Goal: Task Accomplishment & Management: Manage account settings

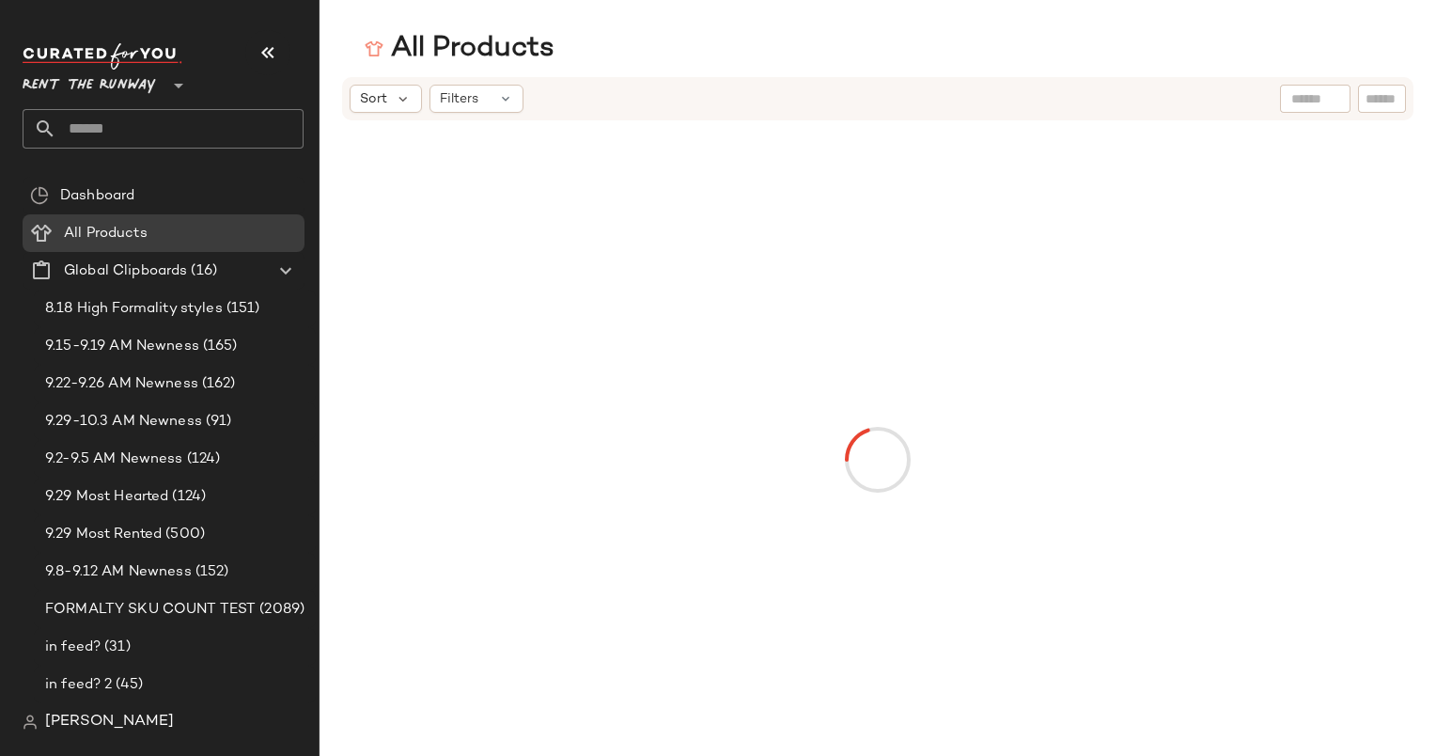
click at [372, 113] on div "Sort Filters" at bounding box center [878, 98] width 1072 height 43
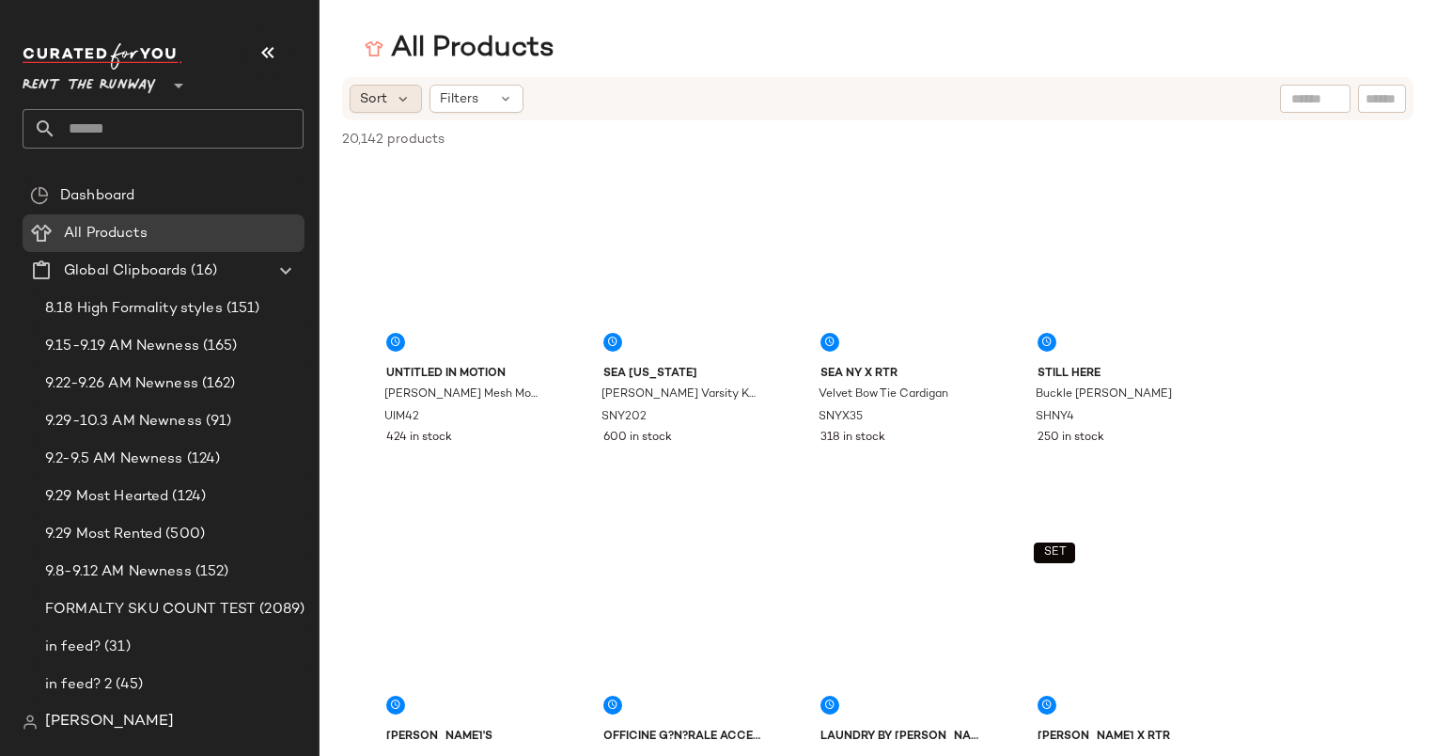
click at [365, 94] on span "Sort" at bounding box center [373, 99] width 27 height 20
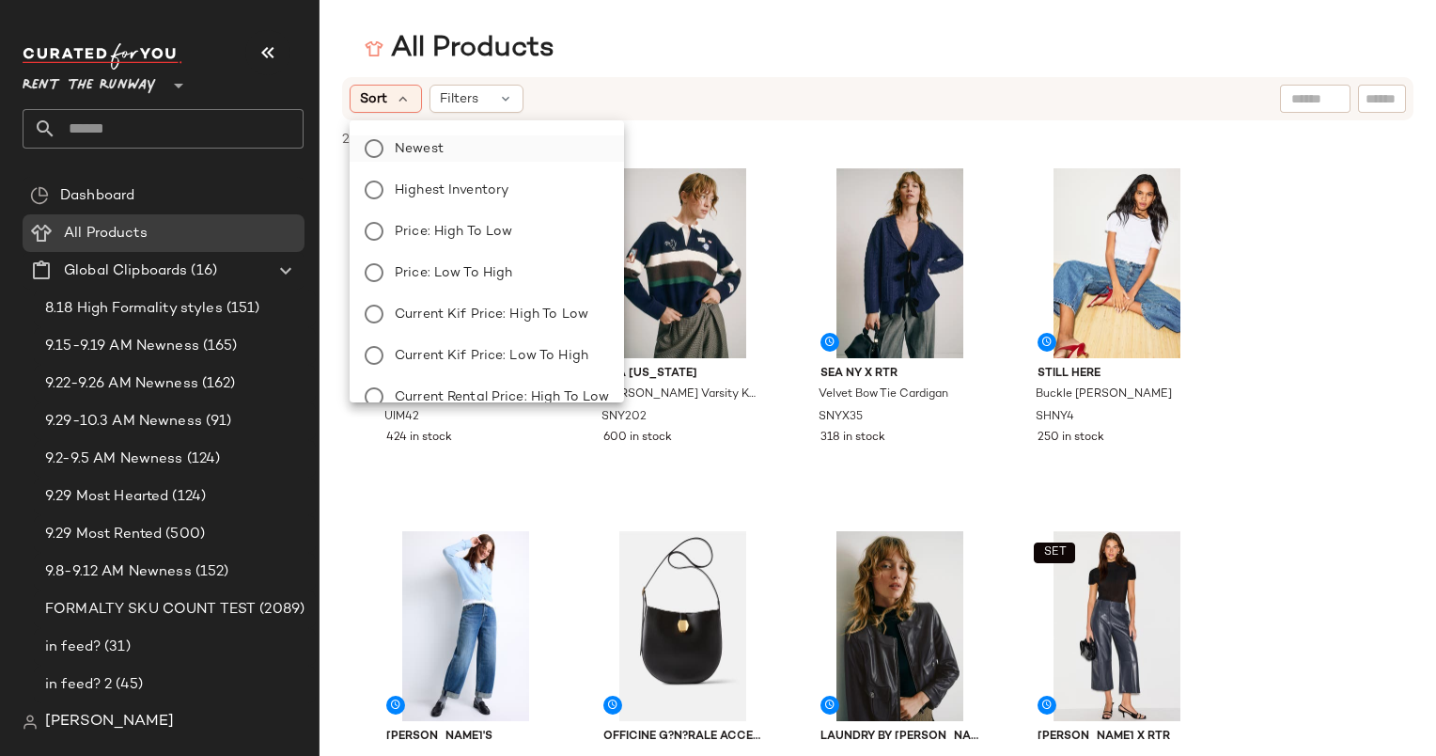
click at [411, 147] on span "Newest" at bounding box center [419, 149] width 49 height 20
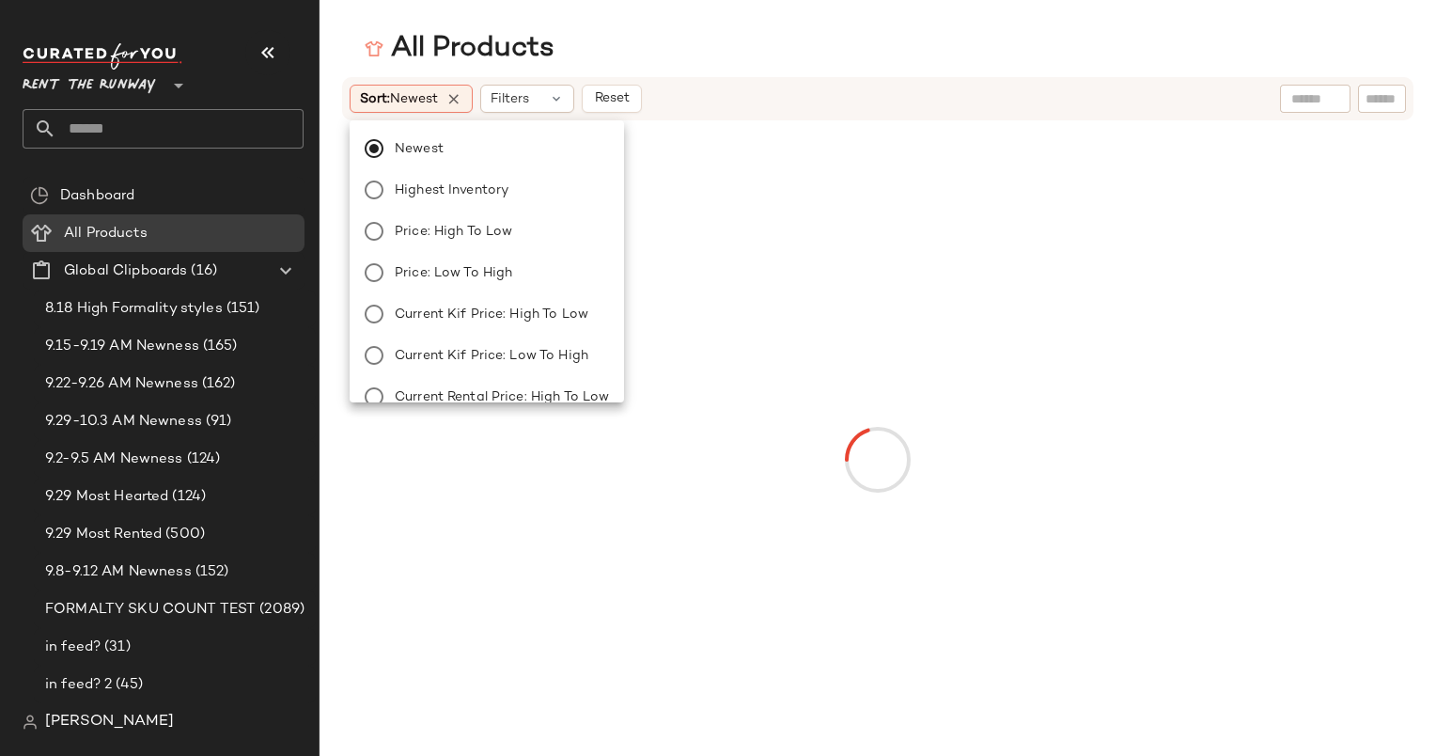
click at [789, 86] on div "Sort: Newest Filters Reset" at bounding box center [756, 99] width 812 height 28
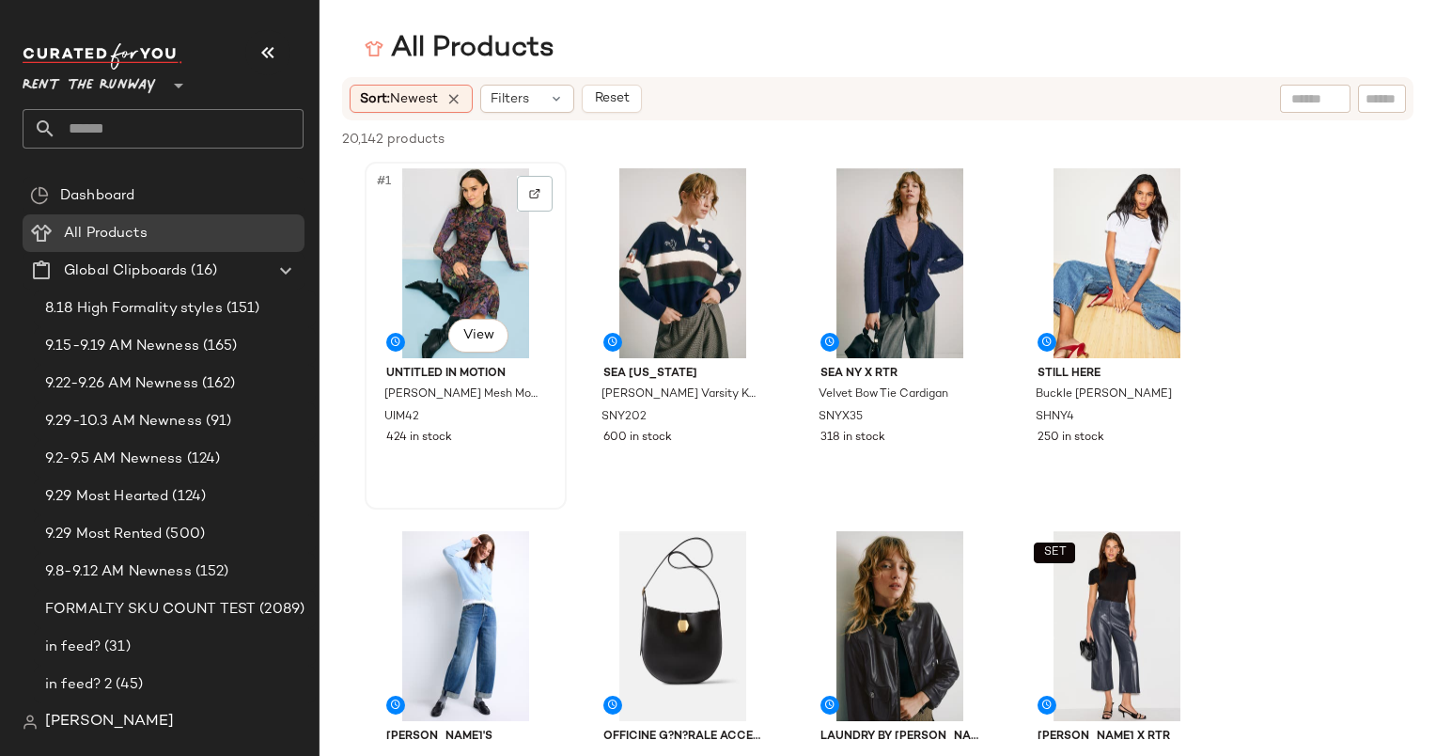
click at [426, 209] on div "#1 View" at bounding box center [465, 263] width 189 height 190
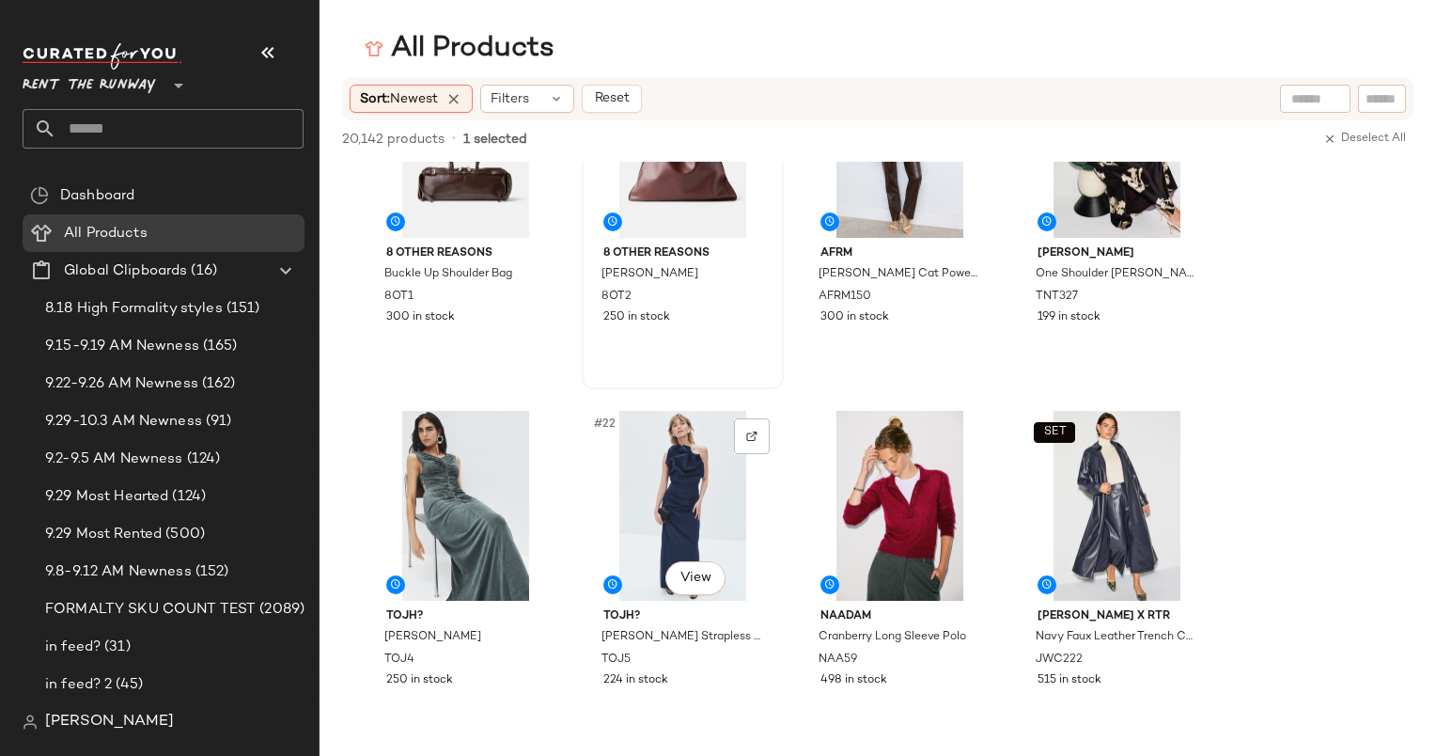
scroll to position [1342, 0]
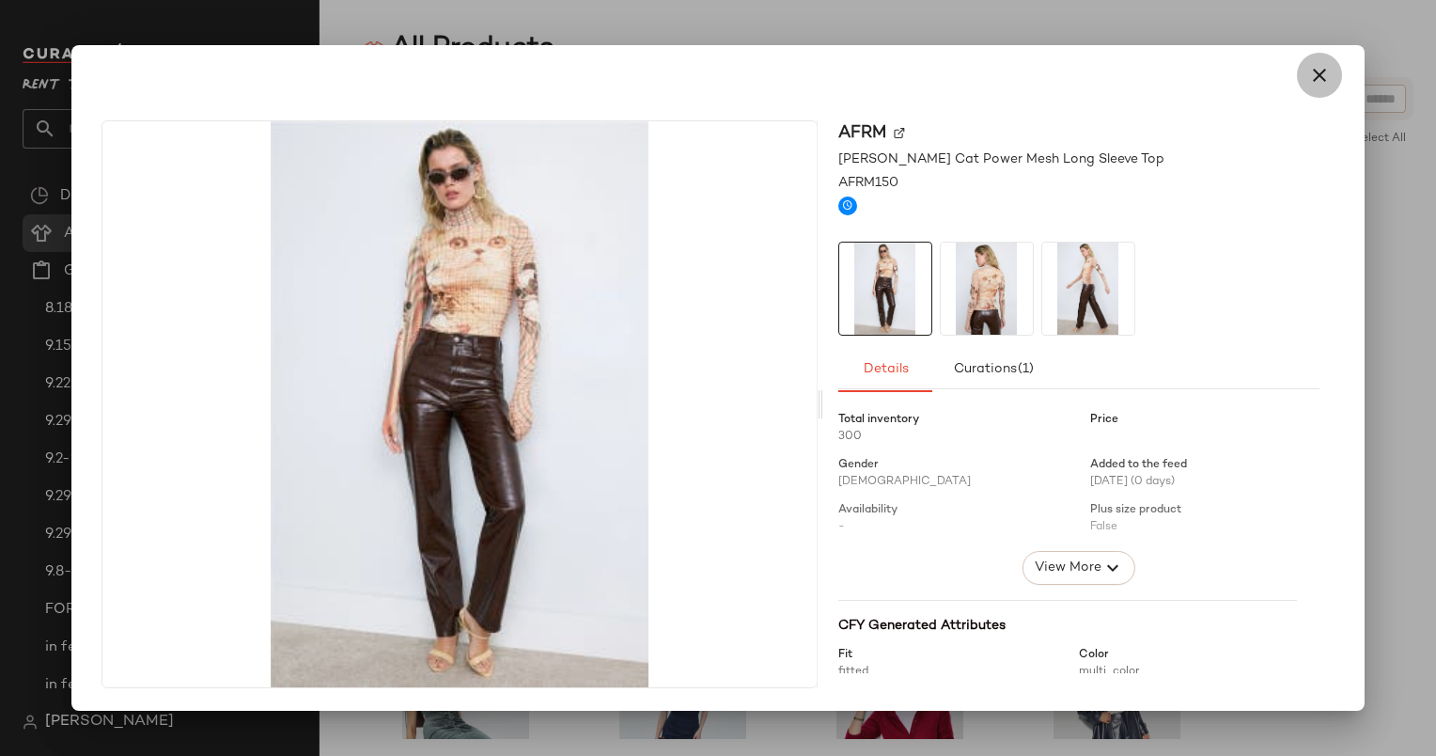
click at [1326, 79] on icon "button" at bounding box center [1320, 75] width 23 height 23
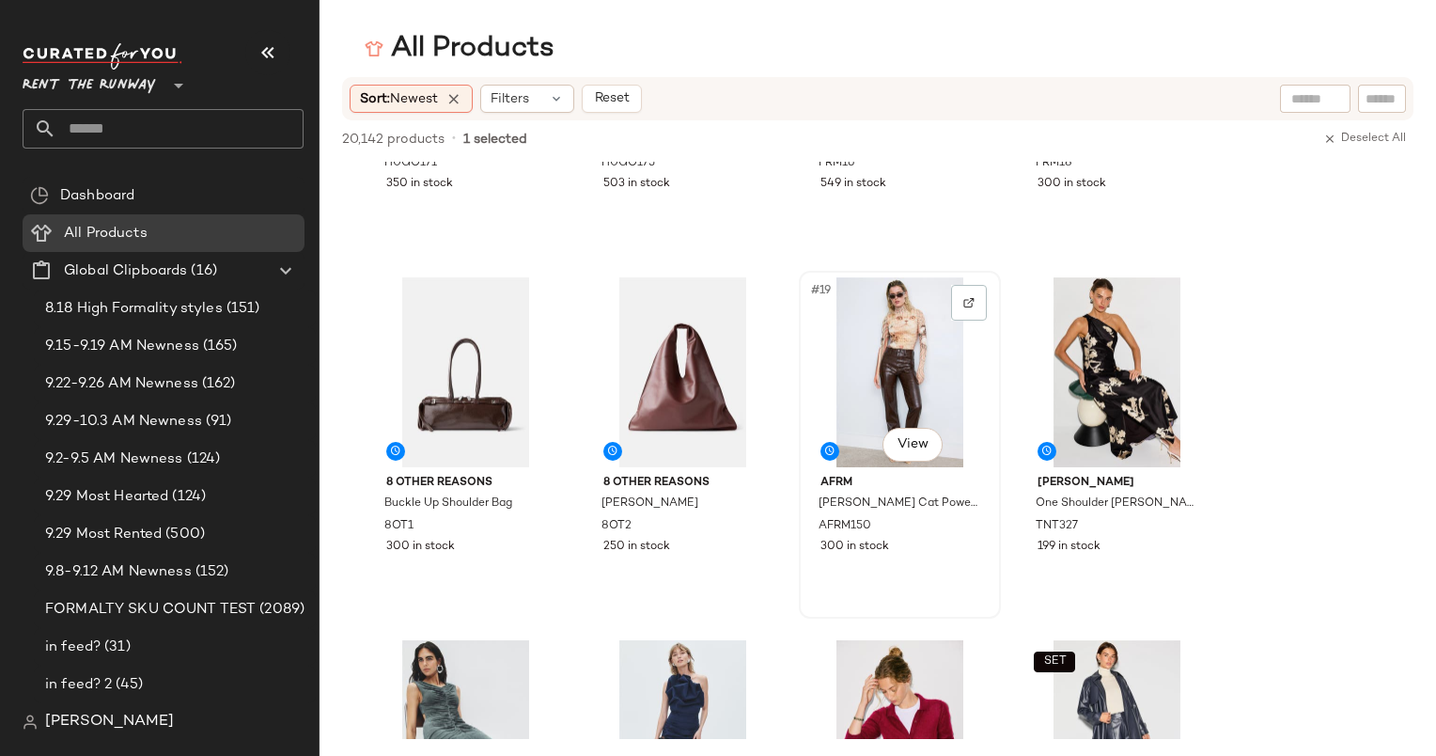
click at [899, 362] on div "#19 View" at bounding box center [900, 372] width 189 height 190
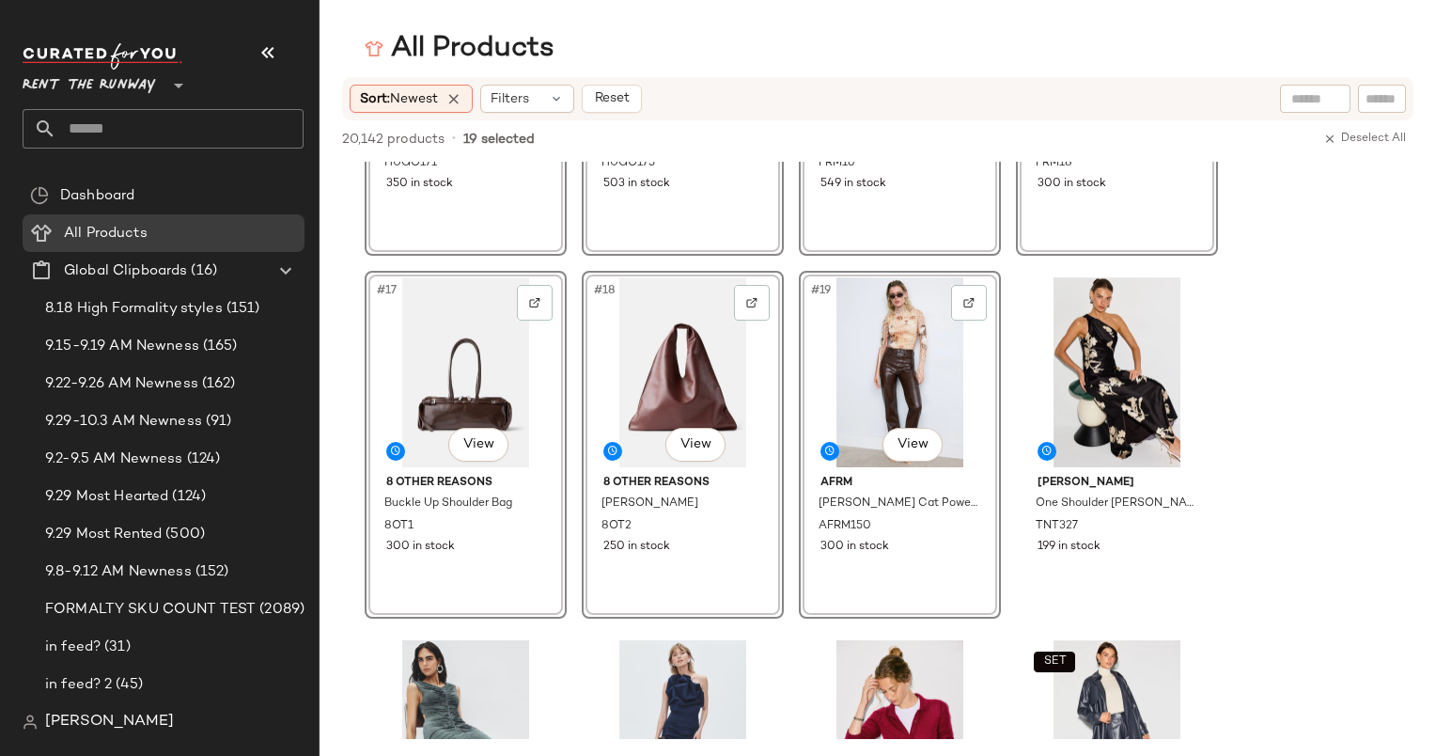
scroll to position [0, 0]
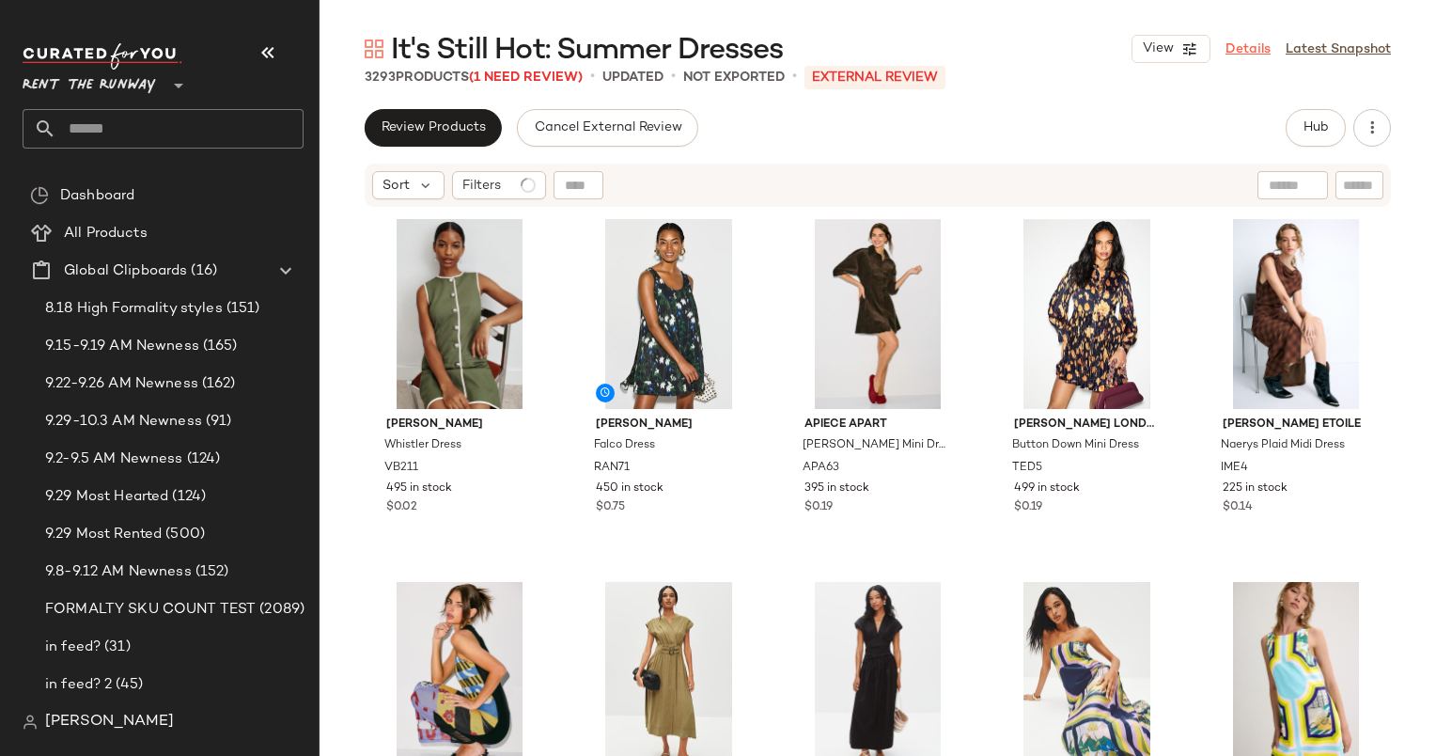
click at [1241, 48] on link "Details" at bounding box center [1248, 49] width 45 height 20
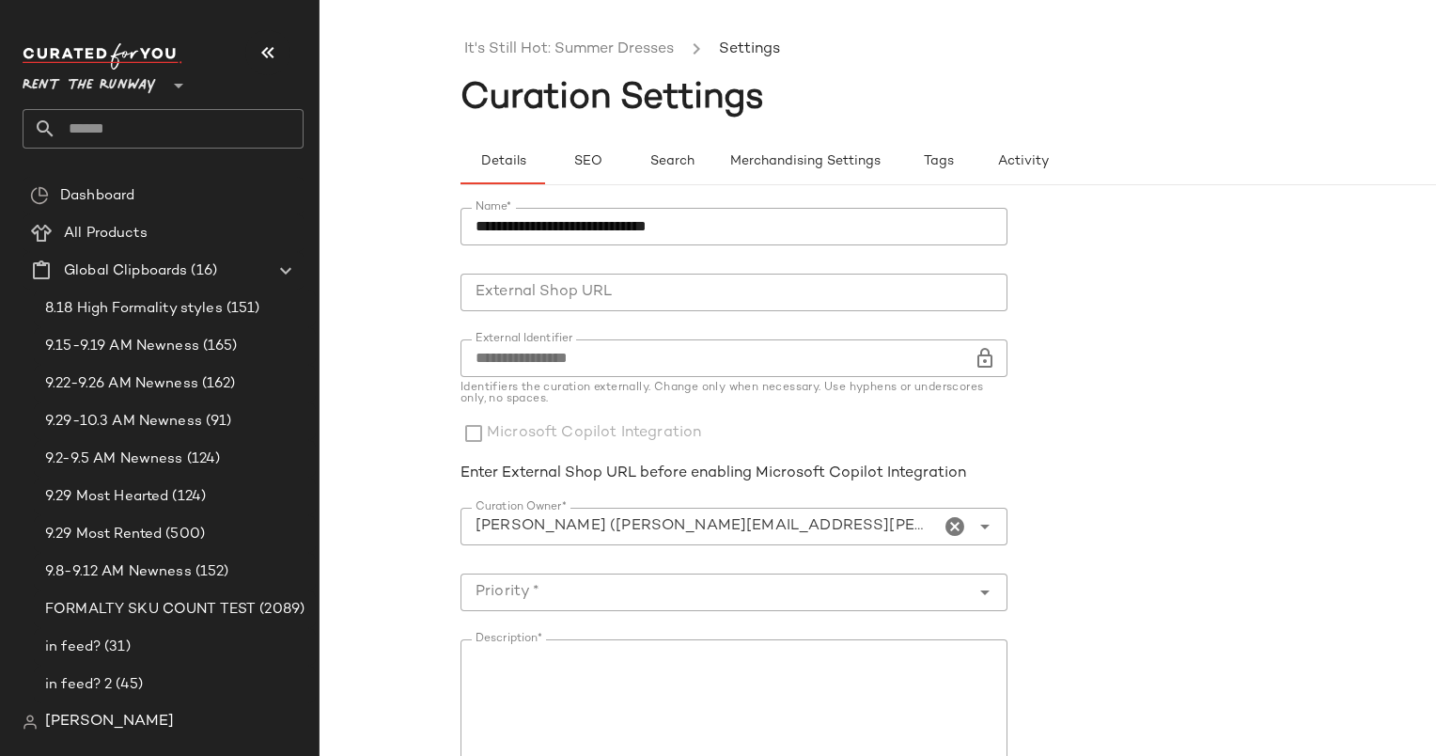
click at [508, 237] on input "**********" at bounding box center [734, 227] width 547 height 38
paste input "text"
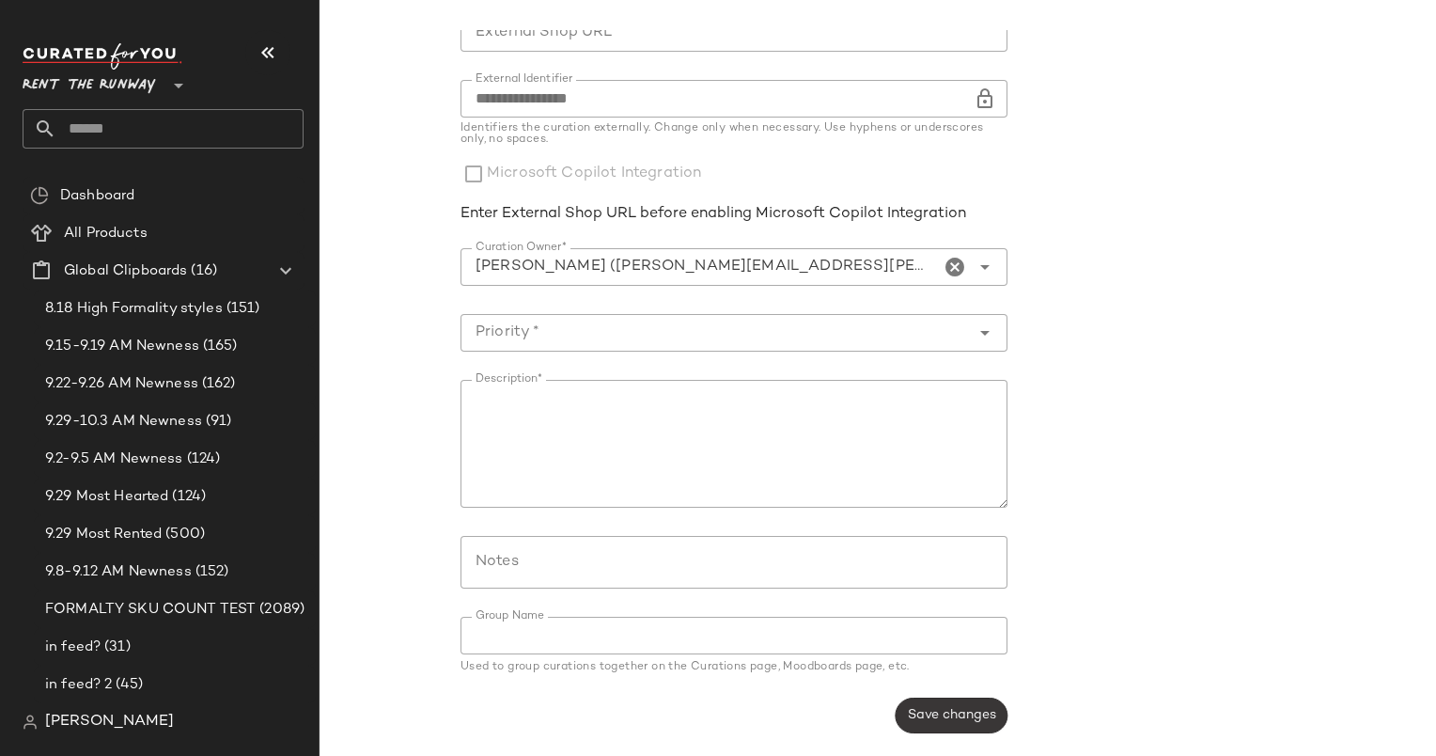
type input "**********"
click at [946, 709] on span "Save changes" at bounding box center [951, 715] width 89 height 15
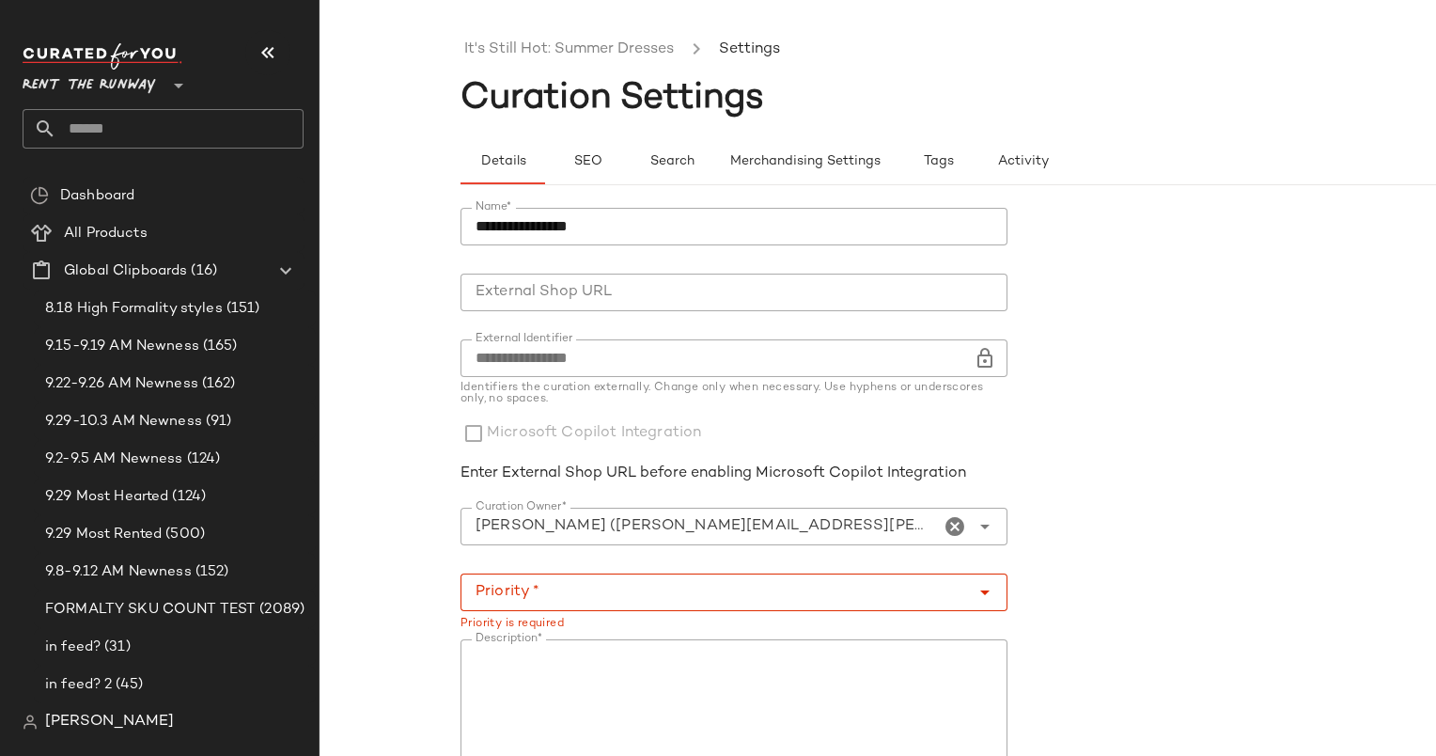
click at [585, 595] on input "Priority *" at bounding box center [716, 592] width 510 height 23
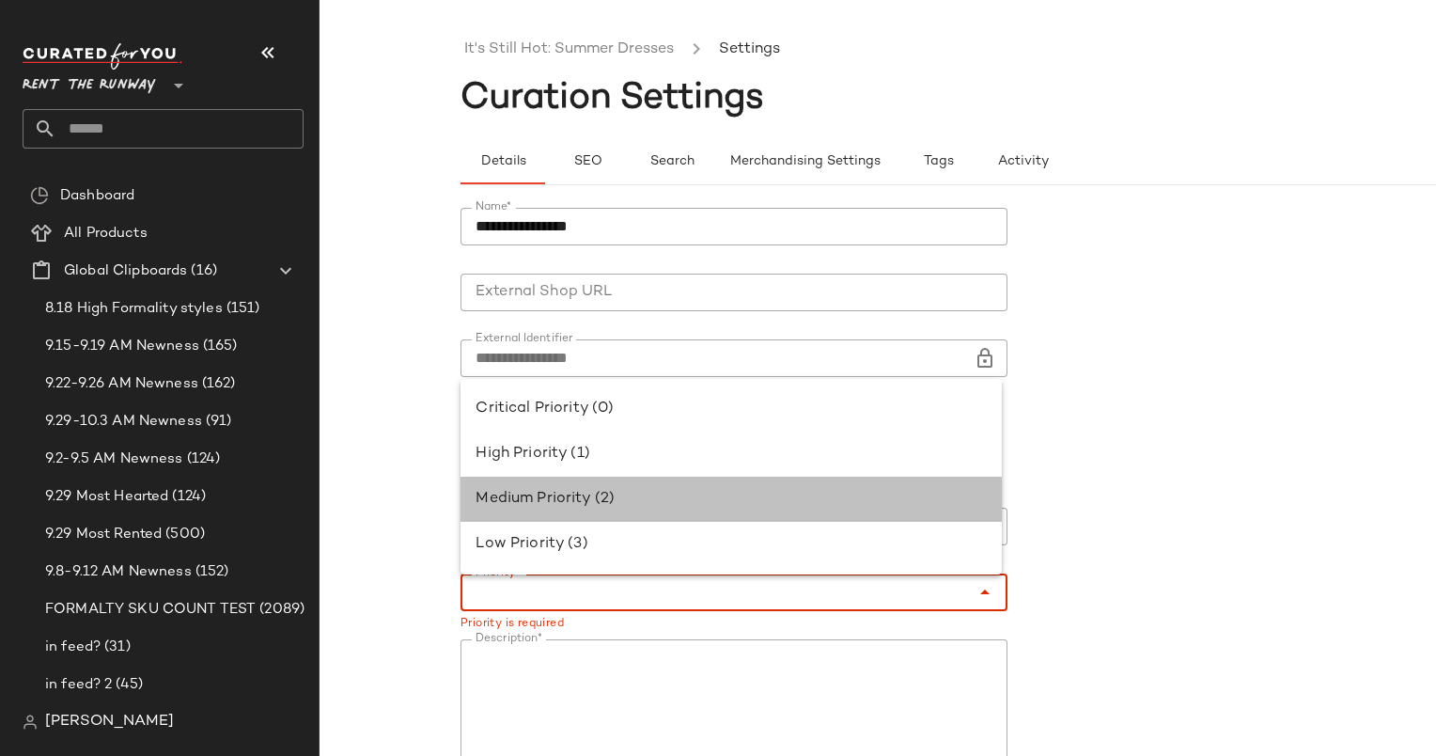
click at [551, 492] on div "Medium Priority (2)" at bounding box center [731, 499] width 511 height 23
type input "**********"
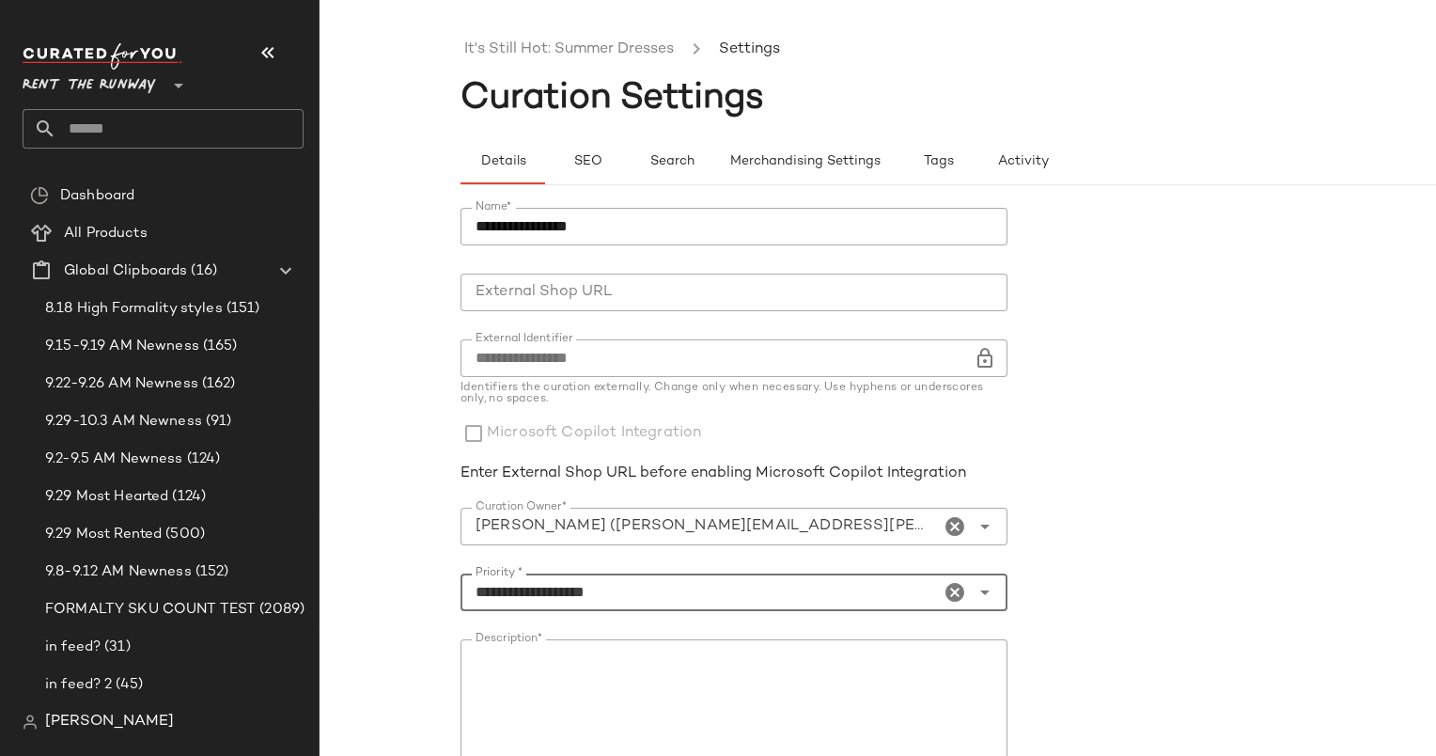
scroll to position [259, 0]
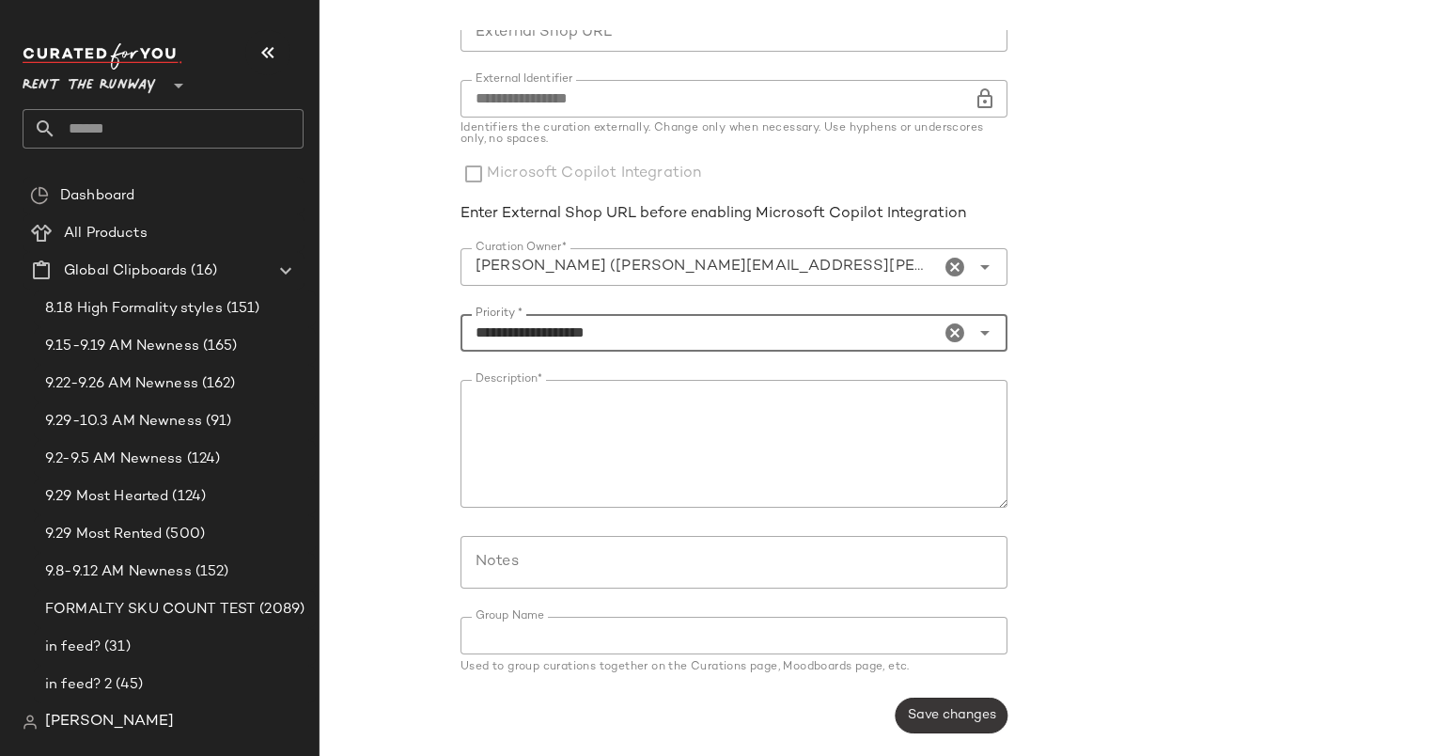
click at [999, 716] on button "Save changes" at bounding box center [952, 716] width 112 height 36
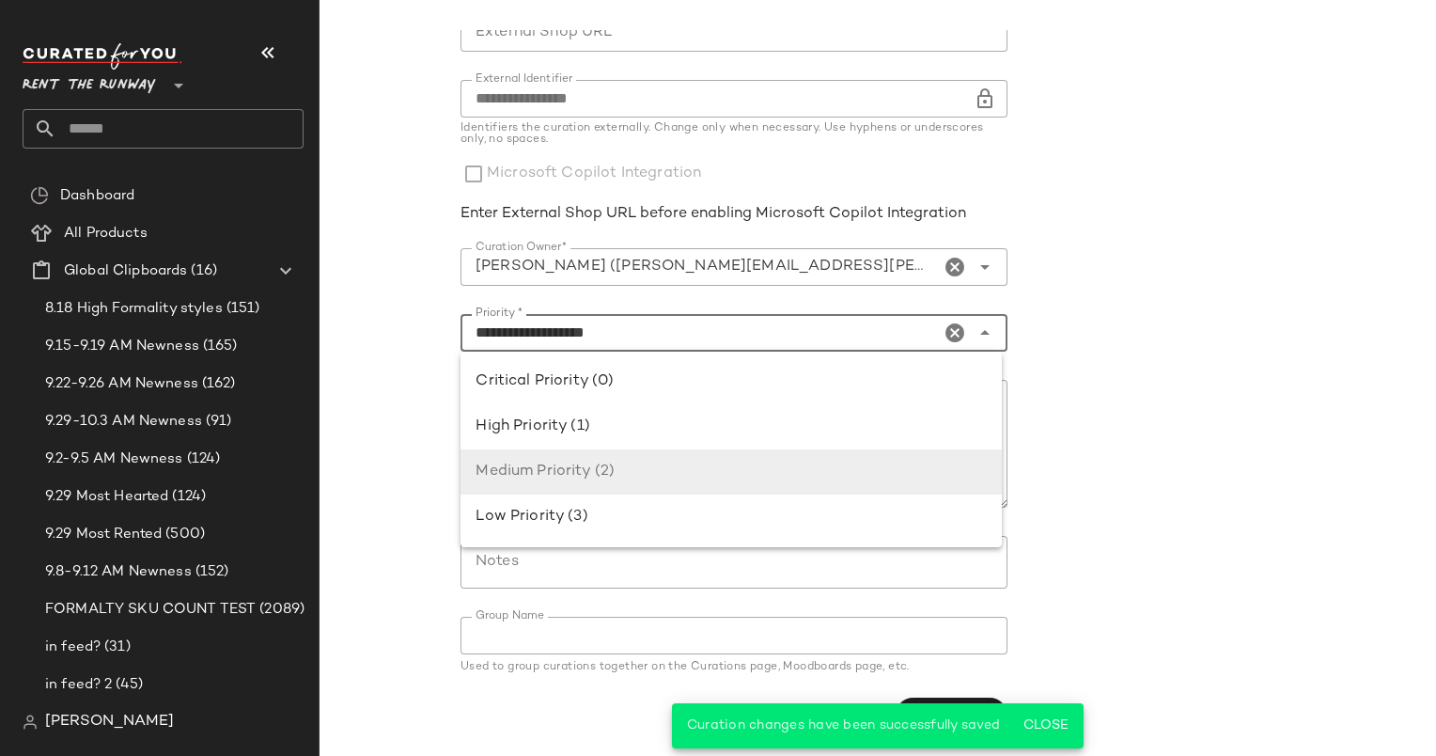
click at [613, 327] on input "**********" at bounding box center [700, 333] width 479 height 23
click at [624, 424] on div "High Priority (1)" at bounding box center [731, 427] width 511 height 23
type input "**********"
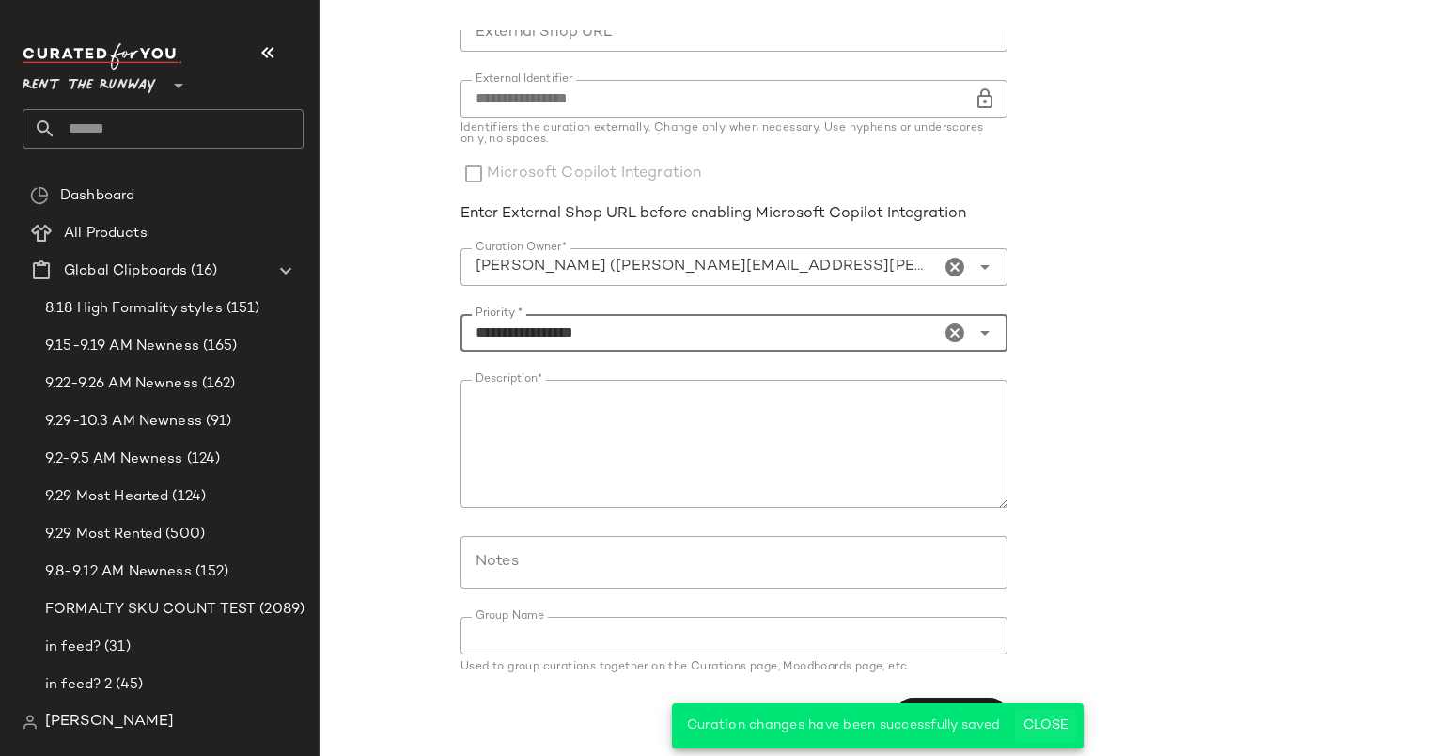
click at [1035, 730] on span "Close" at bounding box center [1046, 725] width 46 height 15
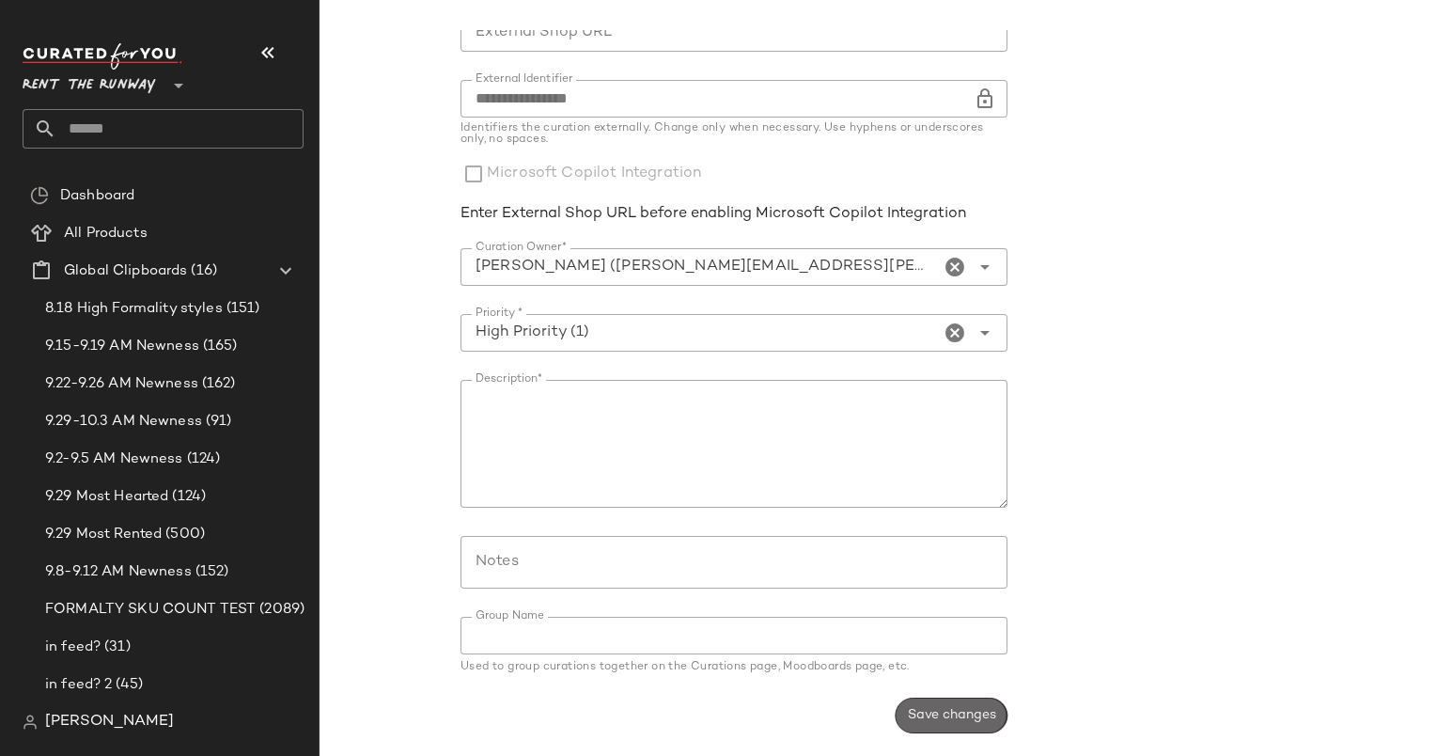
click at [974, 721] on span "Save changes" at bounding box center [951, 715] width 89 height 15
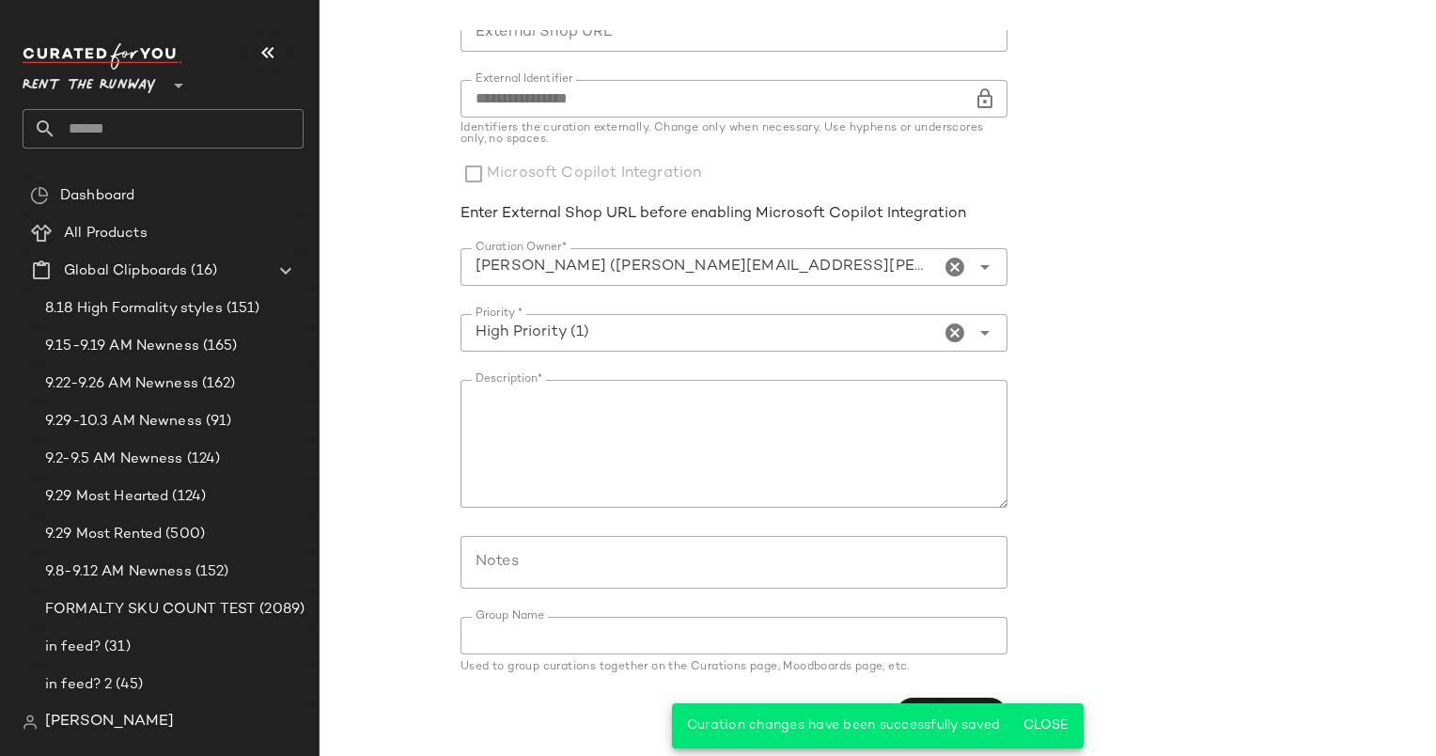
scroll to position [0, 0]
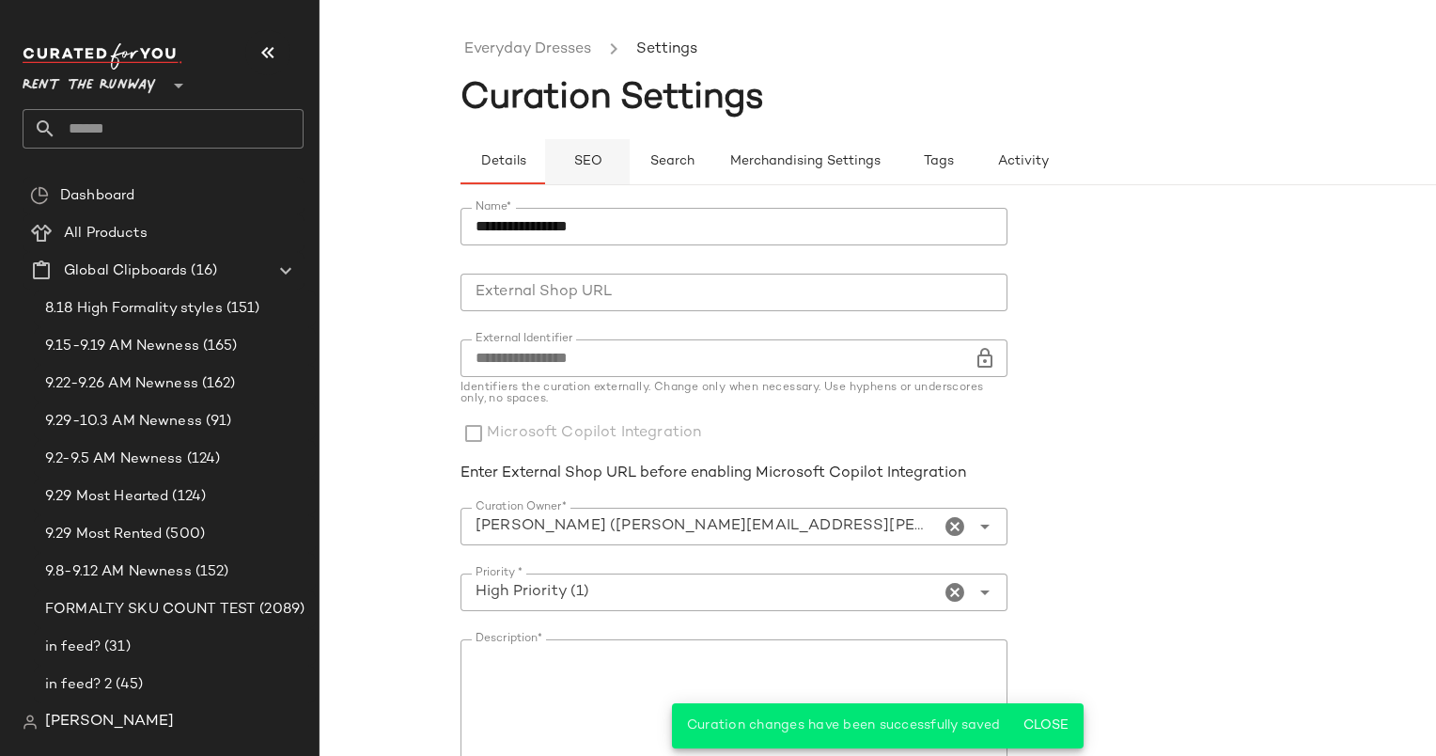
click at [612, 147] on button "SEO" at bounding box center [587, 161] width 85 height 45
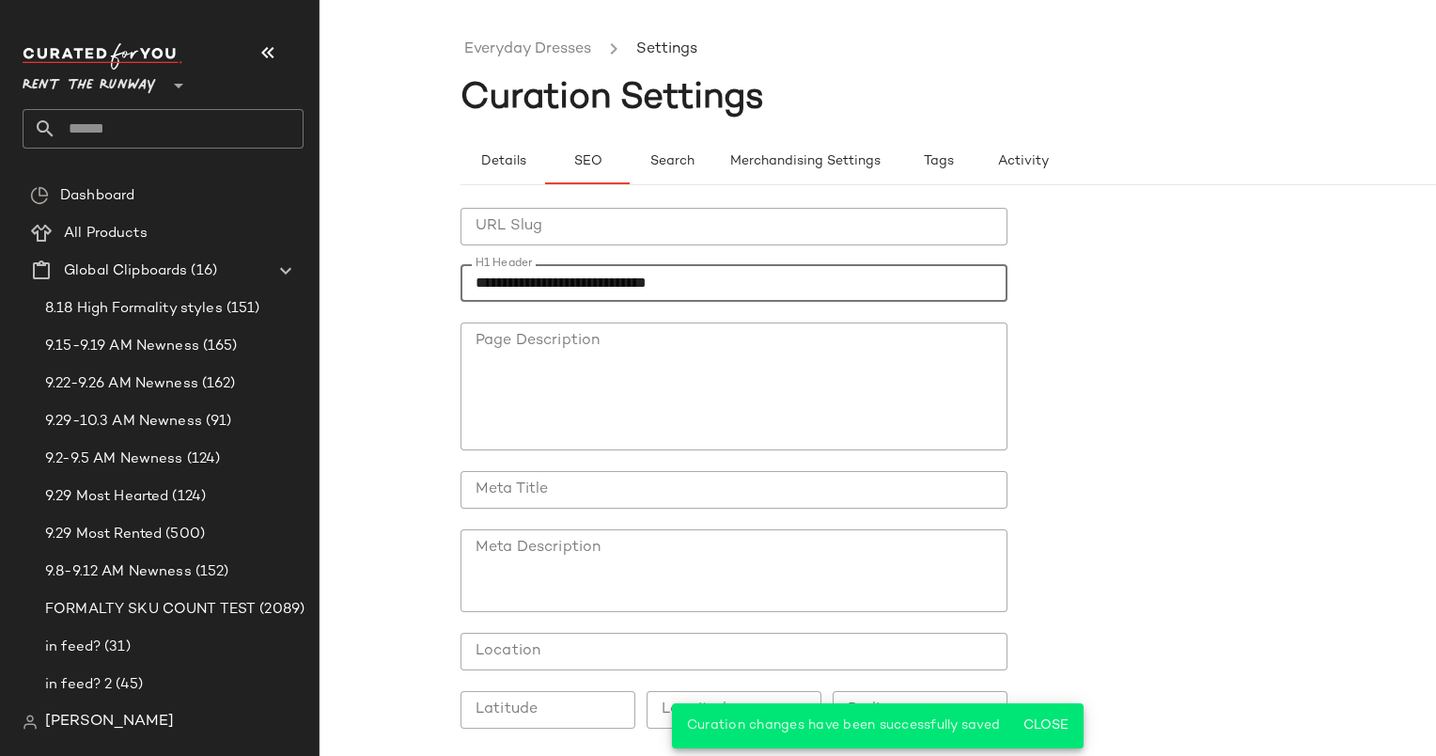
click at [591, 280] on input "**********" at bounding box center [734, 283] width 547 height 38
paste input "text"
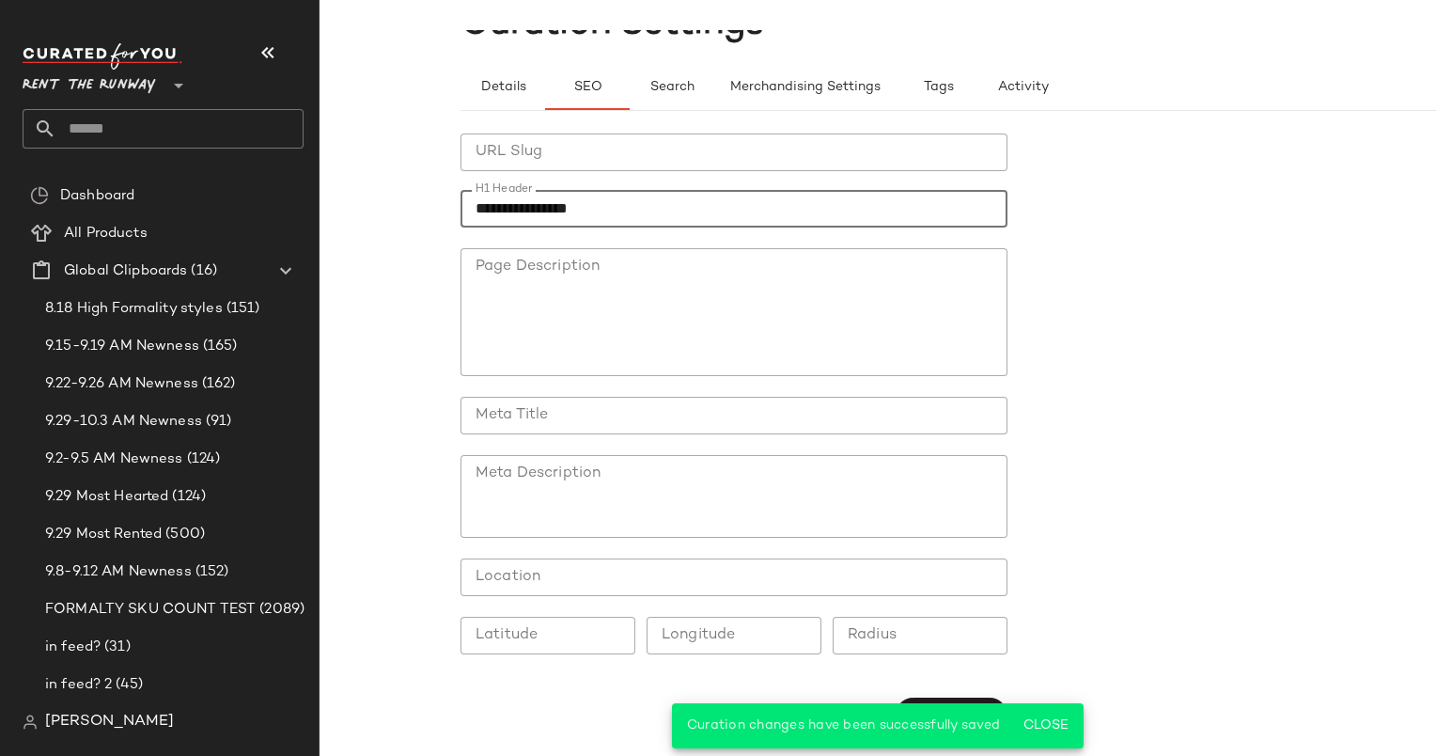
type input "**********"
click at [1053, 751] on div "**********" at bounding box center [1019, 433] width 1117 height 645
click at [1044, 714] on button "Close" at bounding box center [1045, 726] width 61 height 34
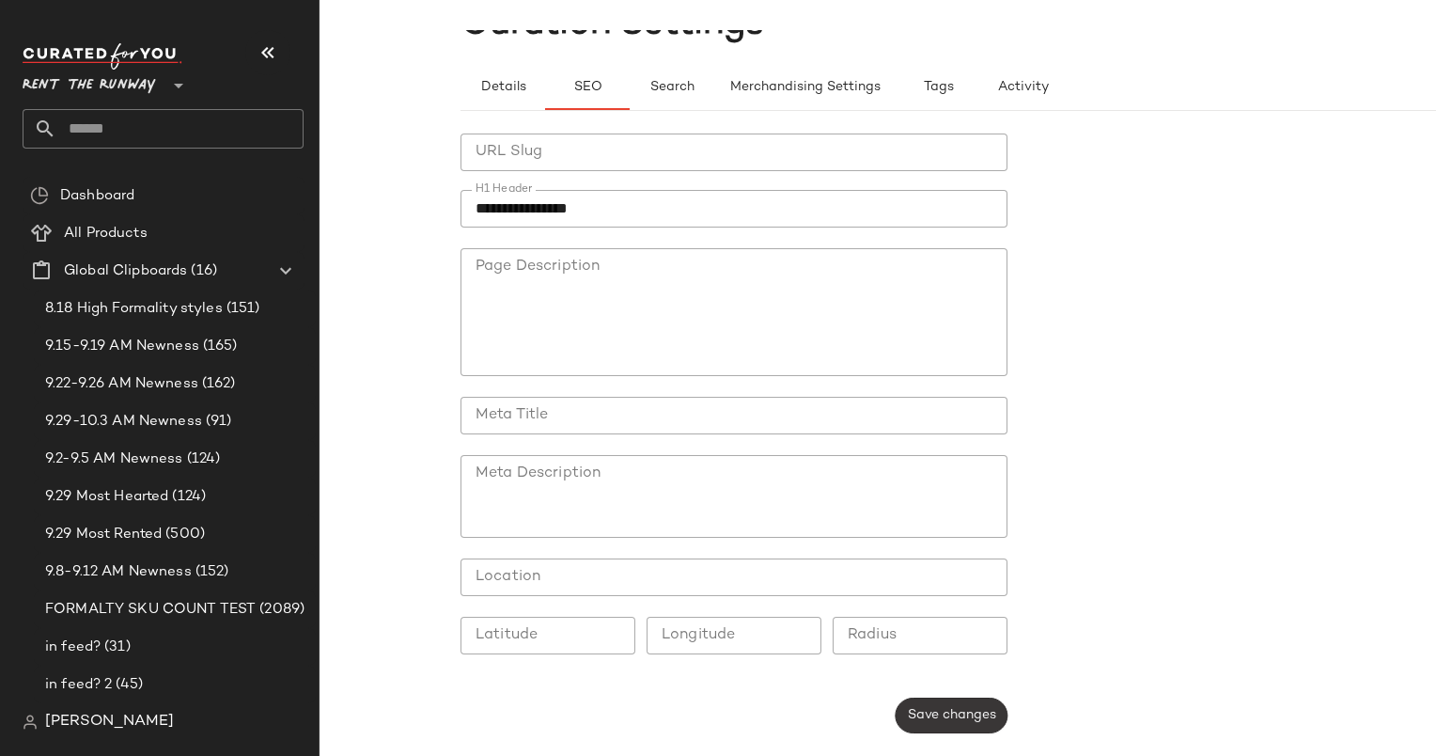
click at [958, 725] on button "Save changes" at bounding box center [952, 716] width 112 height 36
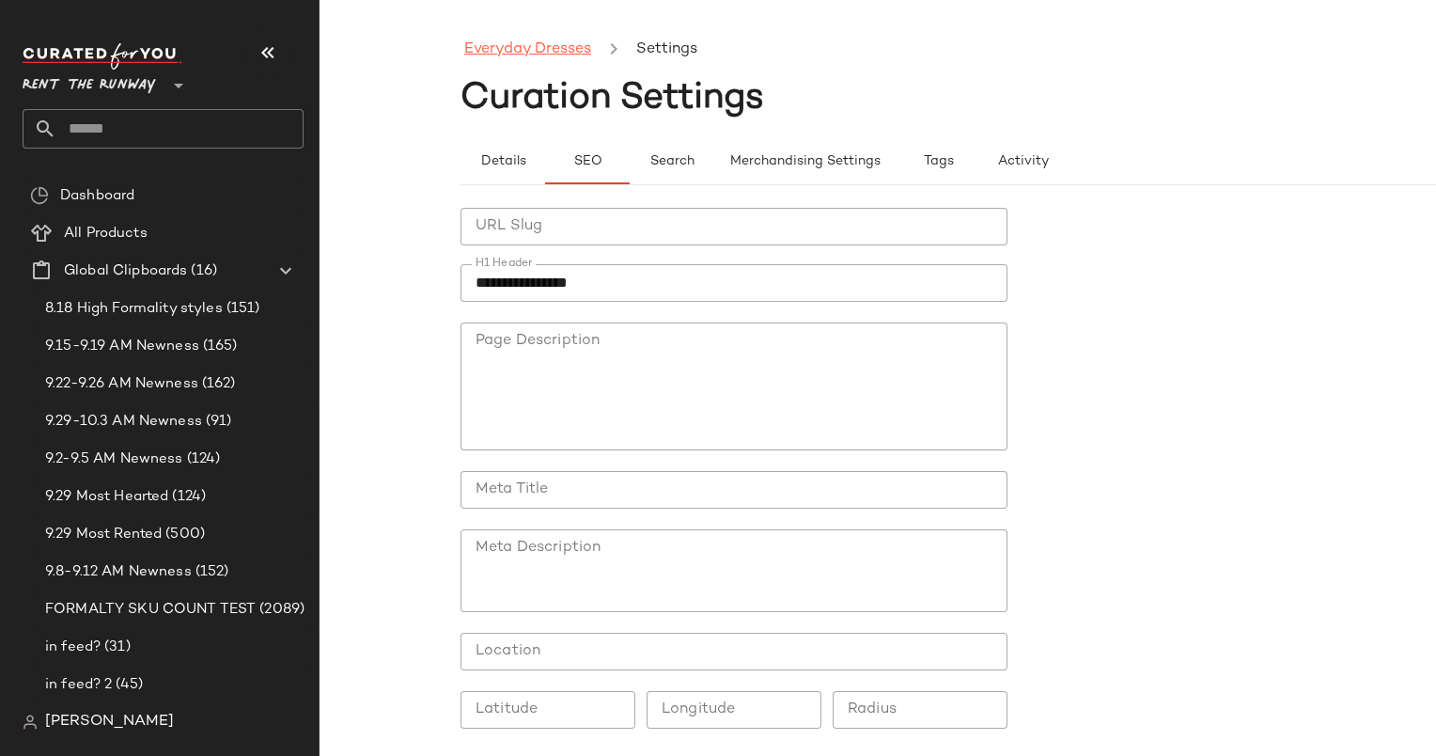
click at [511, 55] on link "Everyday Dresses" at bounding box center [527, 50] width 127 height 24
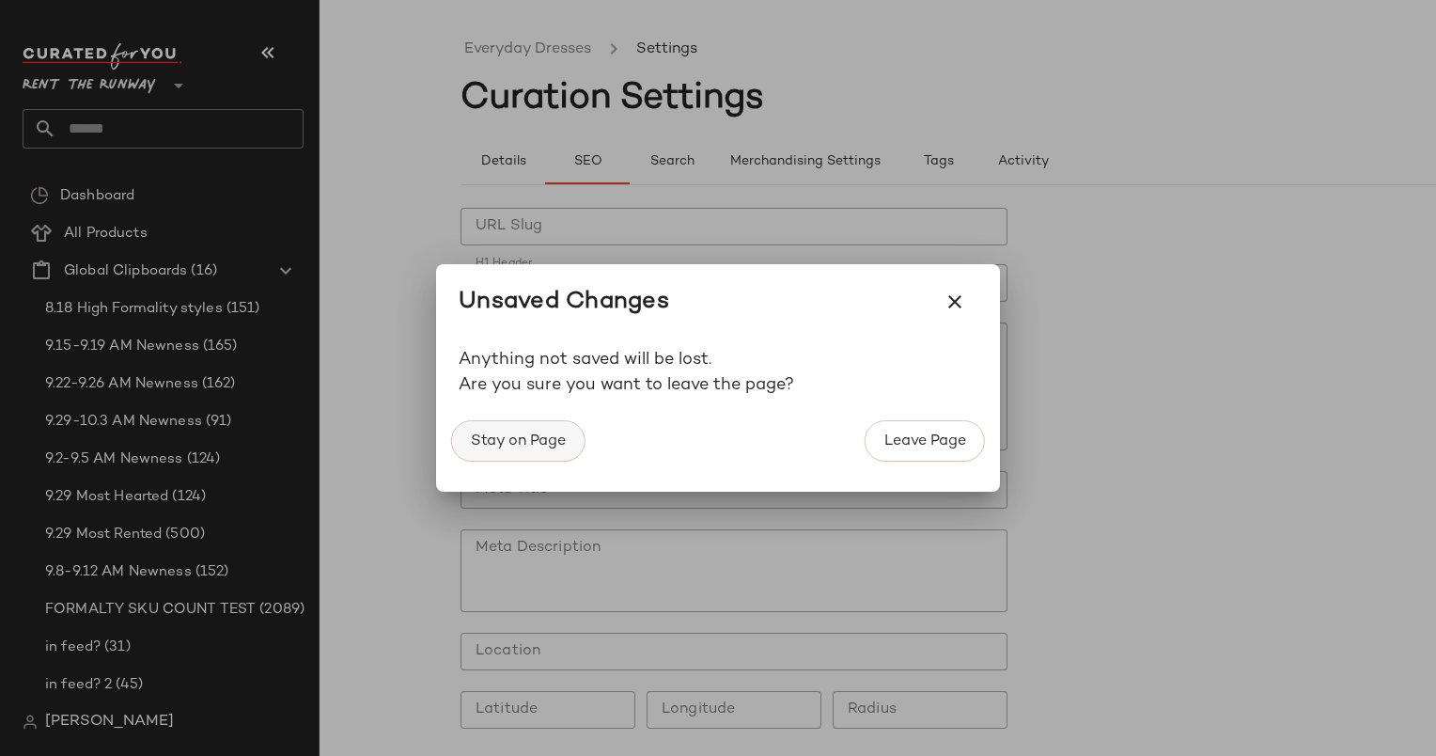
click at [549, 452] on button "Stay on Page" at bounding box center [517, 440] width 133 height 41
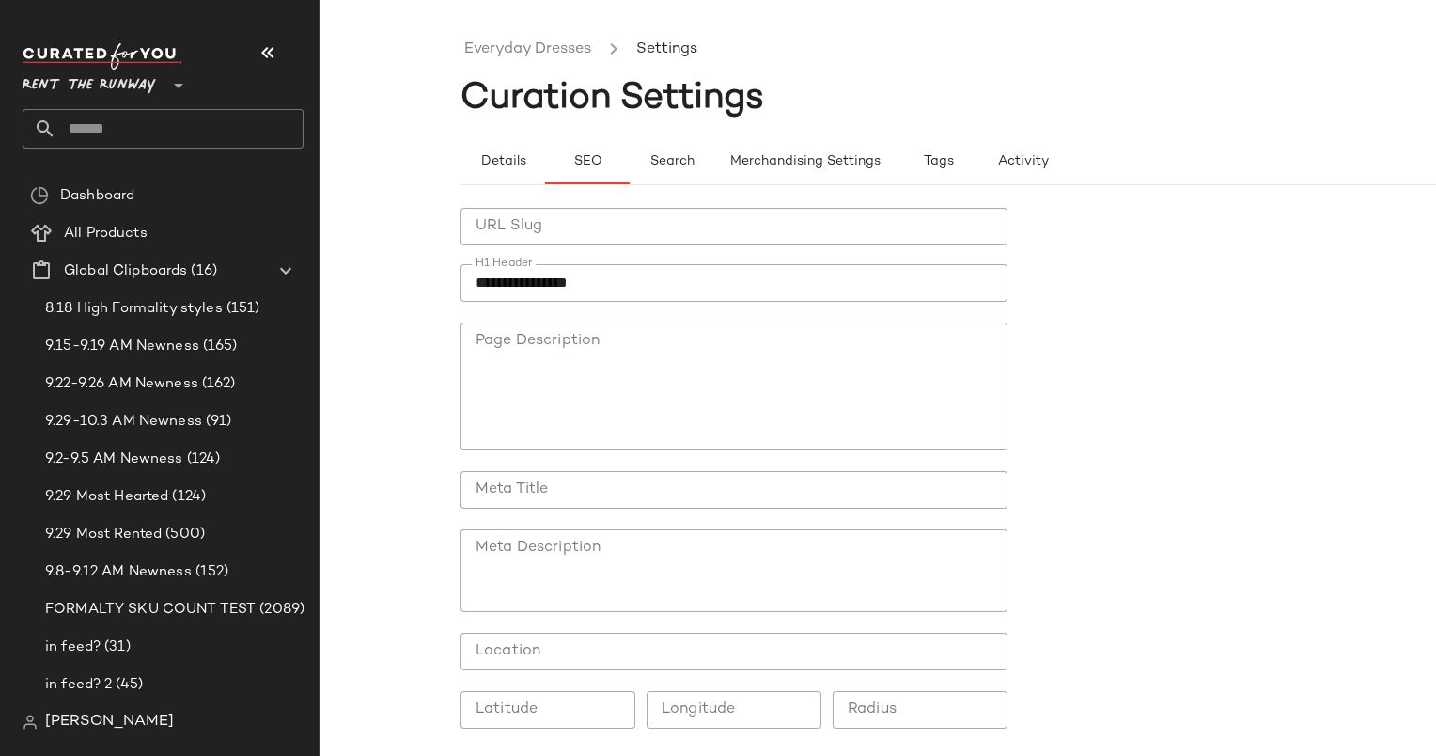
scroll to position [75, 0]
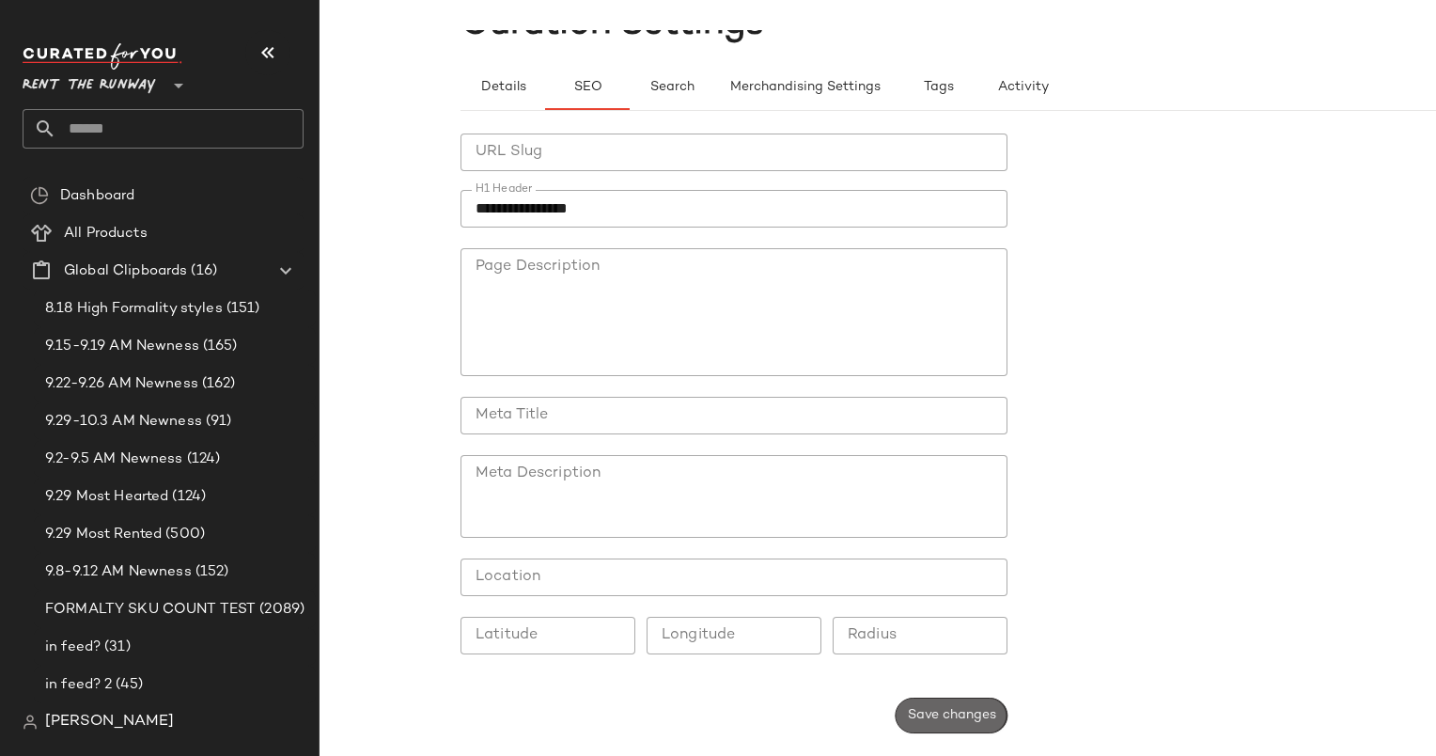
click at [924, 708] on span "Save changes" at bounding box center [951, 715] width 89 height 15
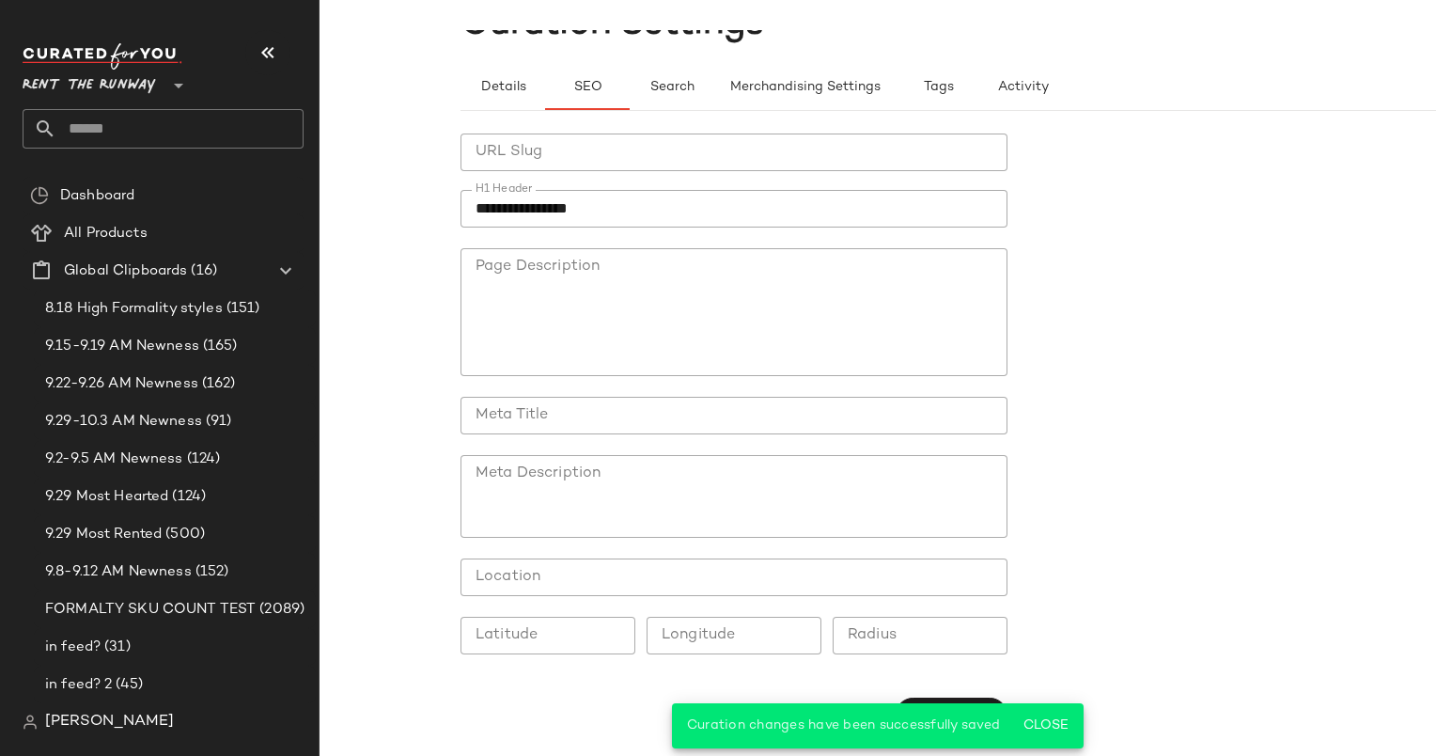
scroll to position [0, 0]
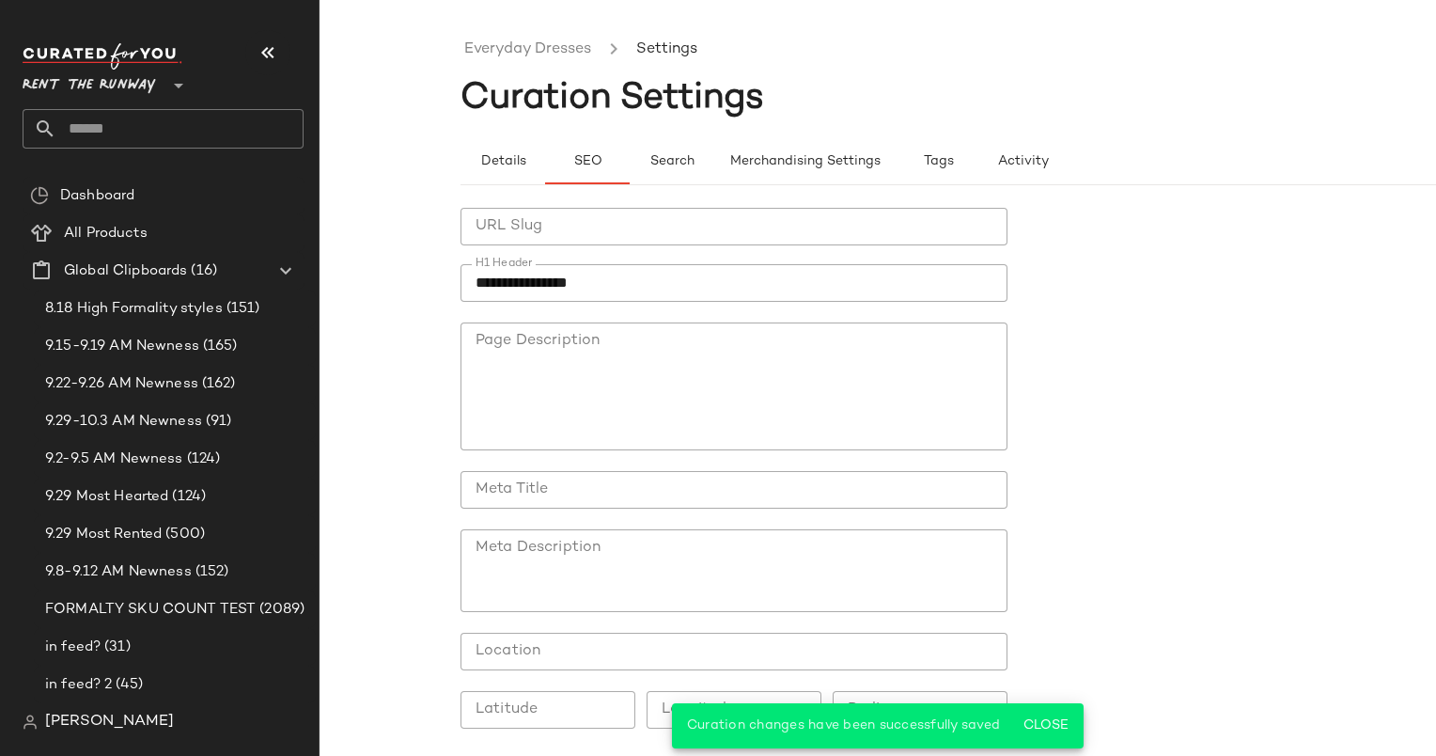
click at [498, 69] on ul "Everyday Dresses Settings" at bounding box center [1019, 49] width 1117 height 43
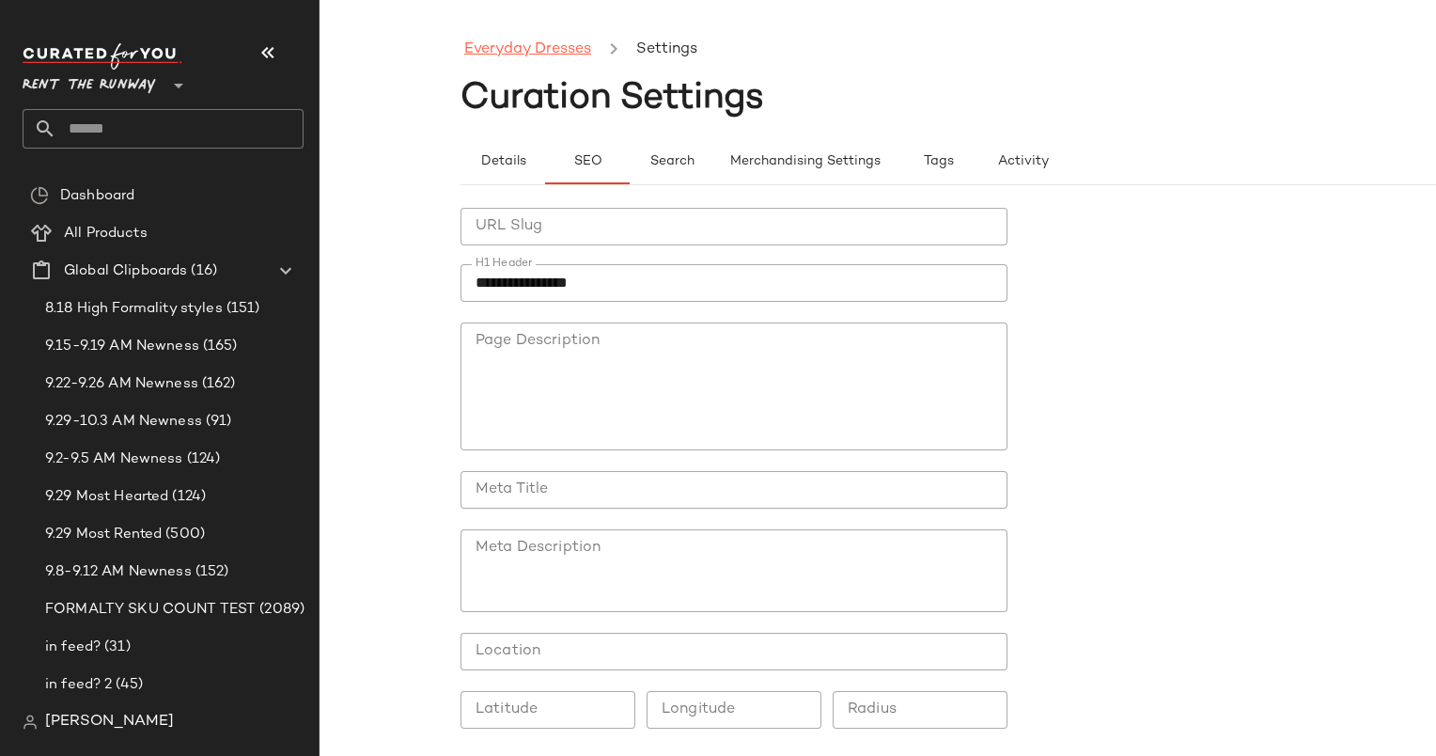
click at [486, 56] on link "Everyday Dresses" at bounding box center [527, 50] width 127 height 24
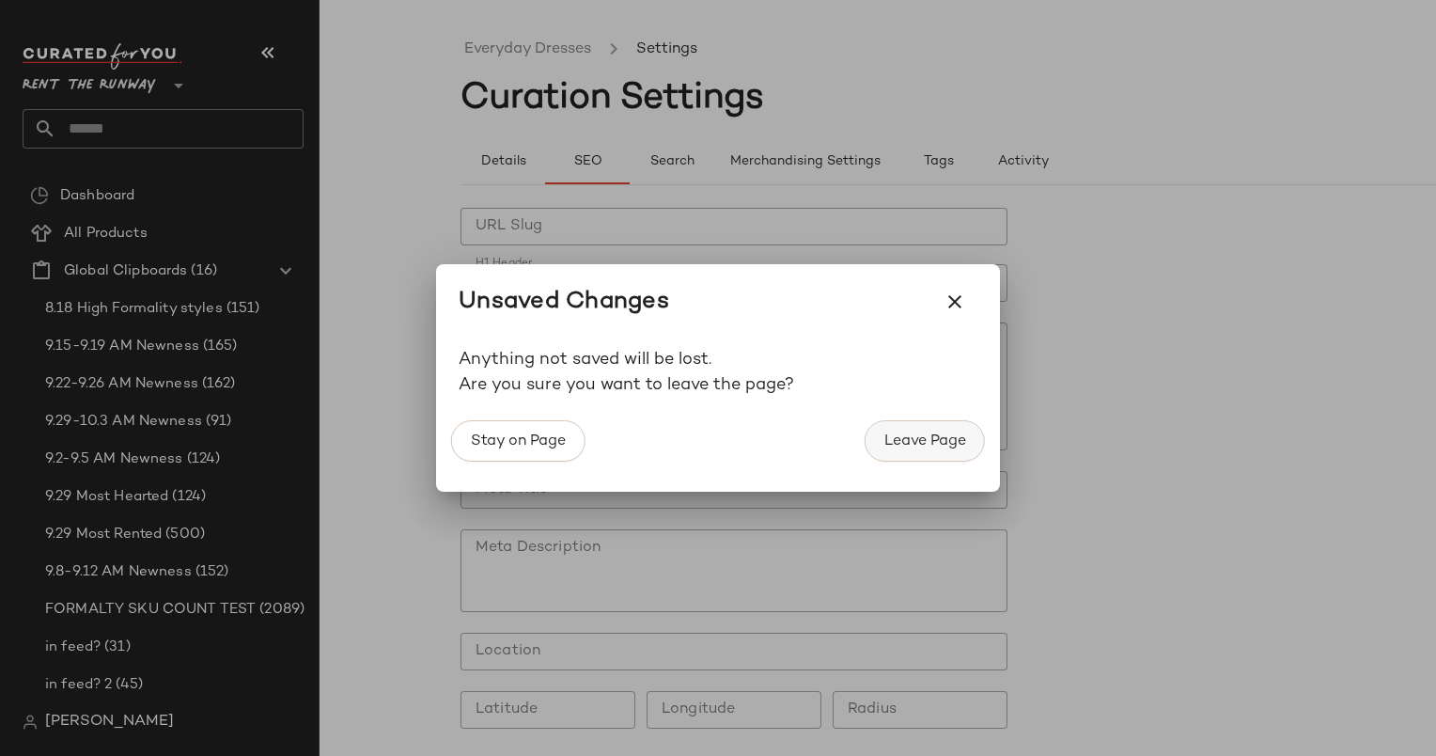
click at [892, 440] on span "Leave Page" at bounding box center [925, 441] width 83 height 18
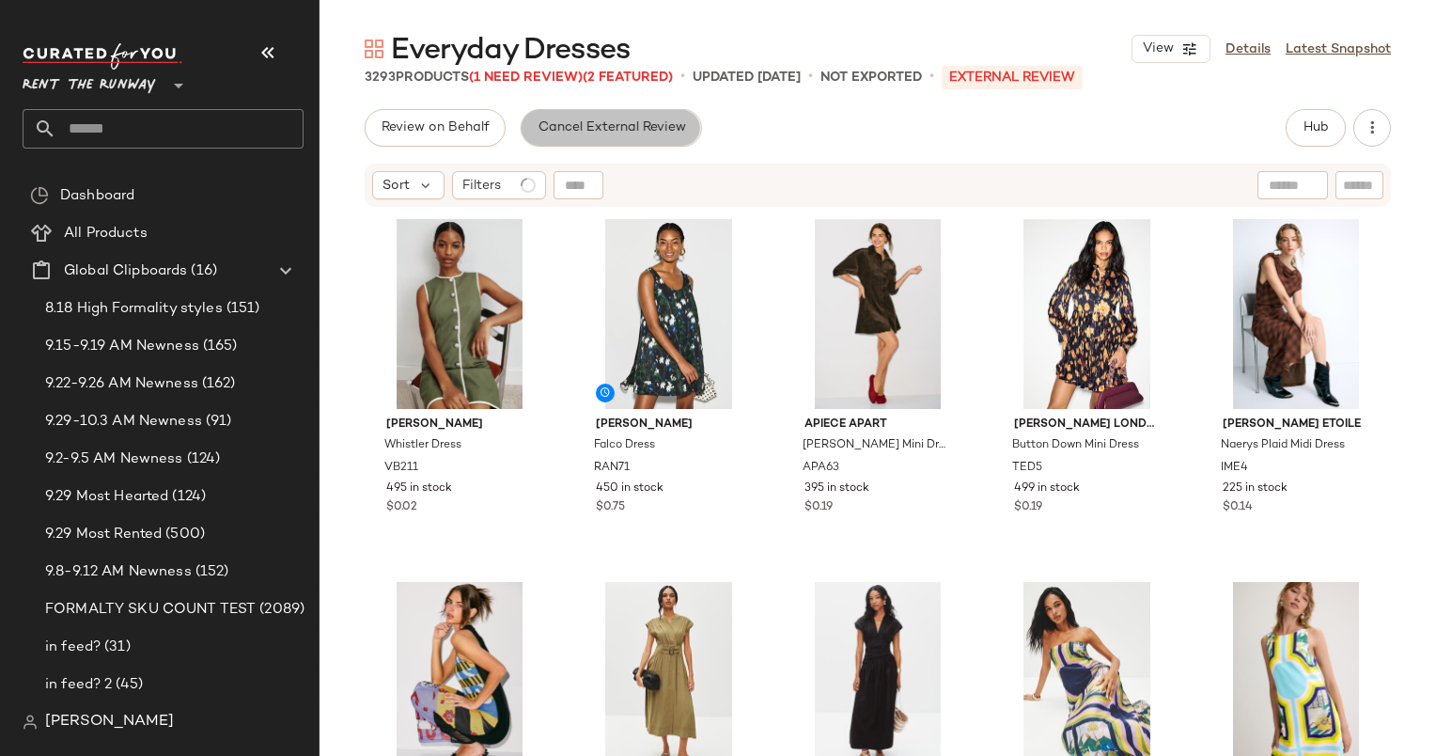
click at [599, 136] on button "Cancel External Review" at bounding box center [611, 128] width 180 height 38
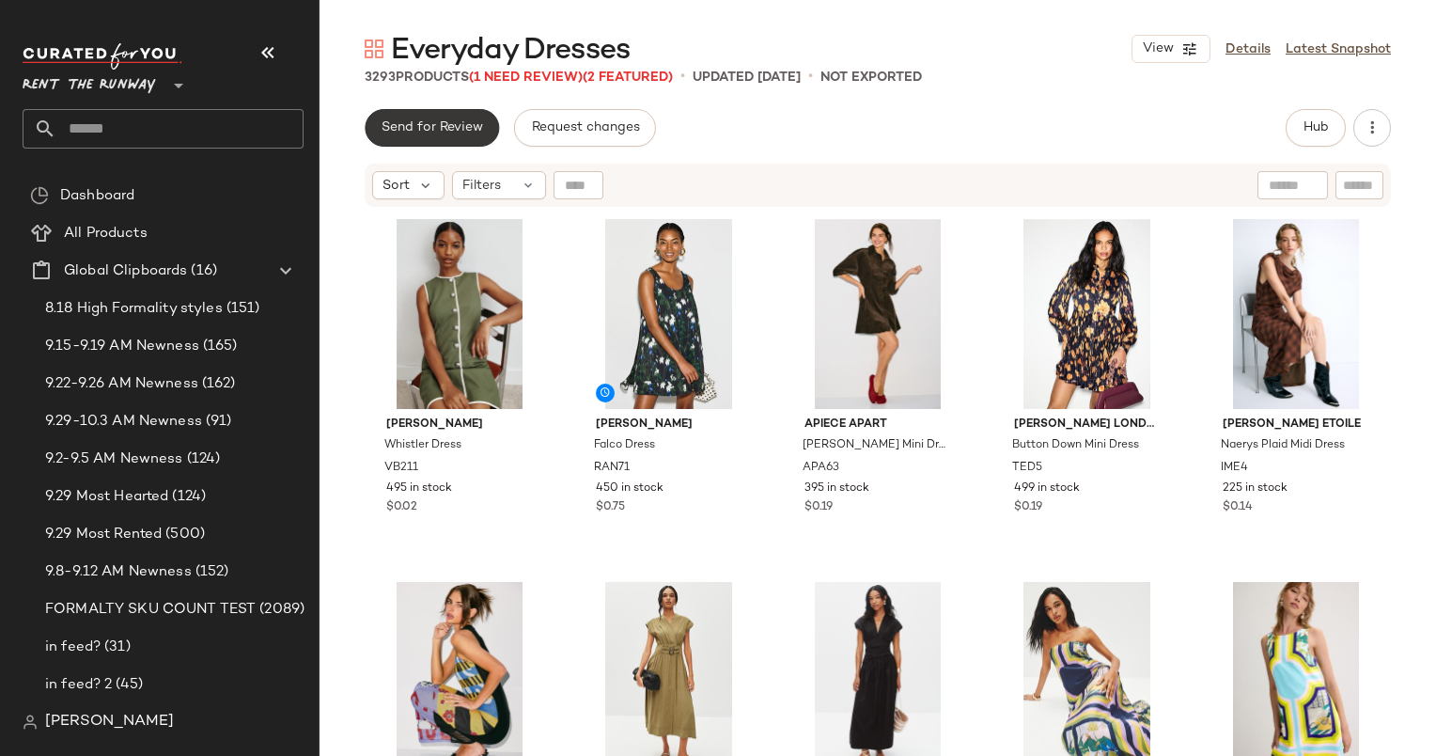
click at [413, 120] on span "Send for Review" at bounding box center [432, 127] width 102 height 15
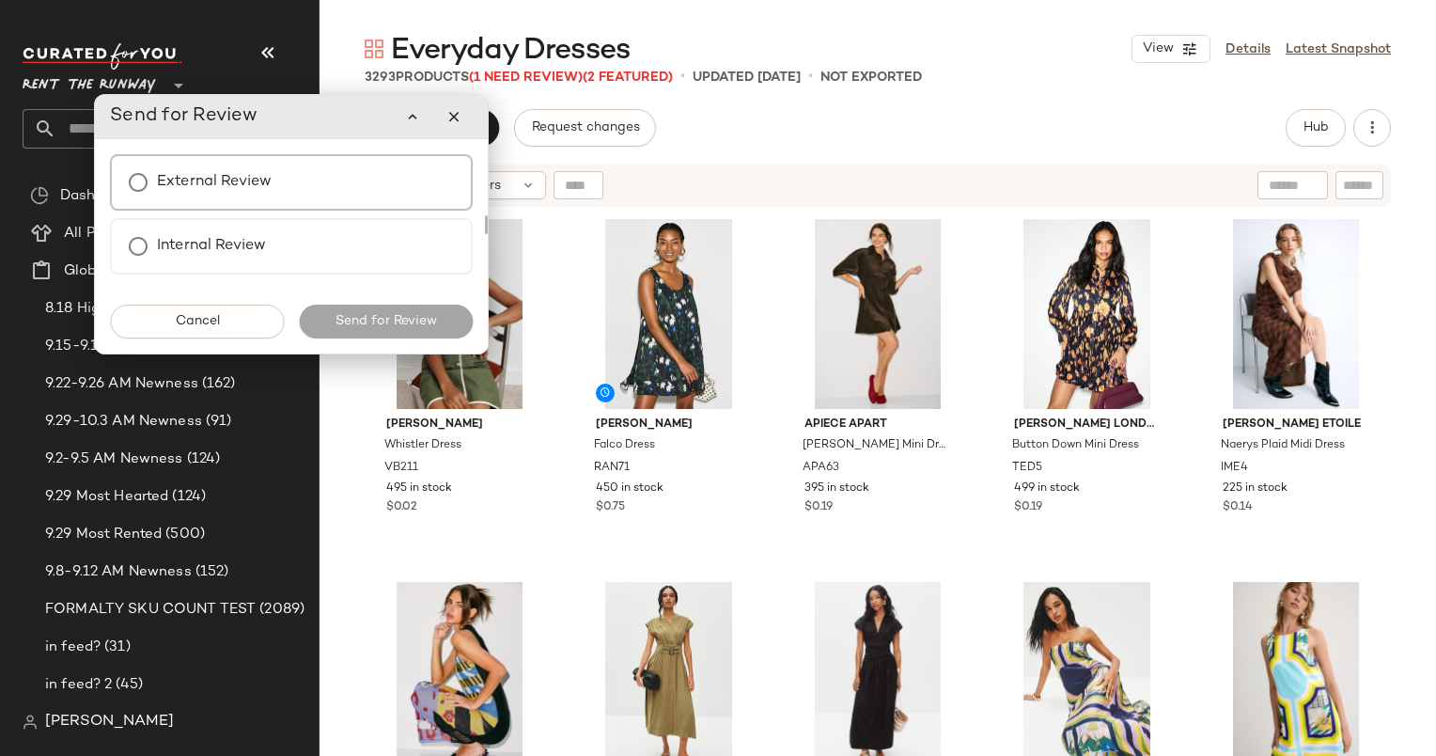
click at [323, 187] on div "External Review" at bounding box center [291, 182] width 363 height 56
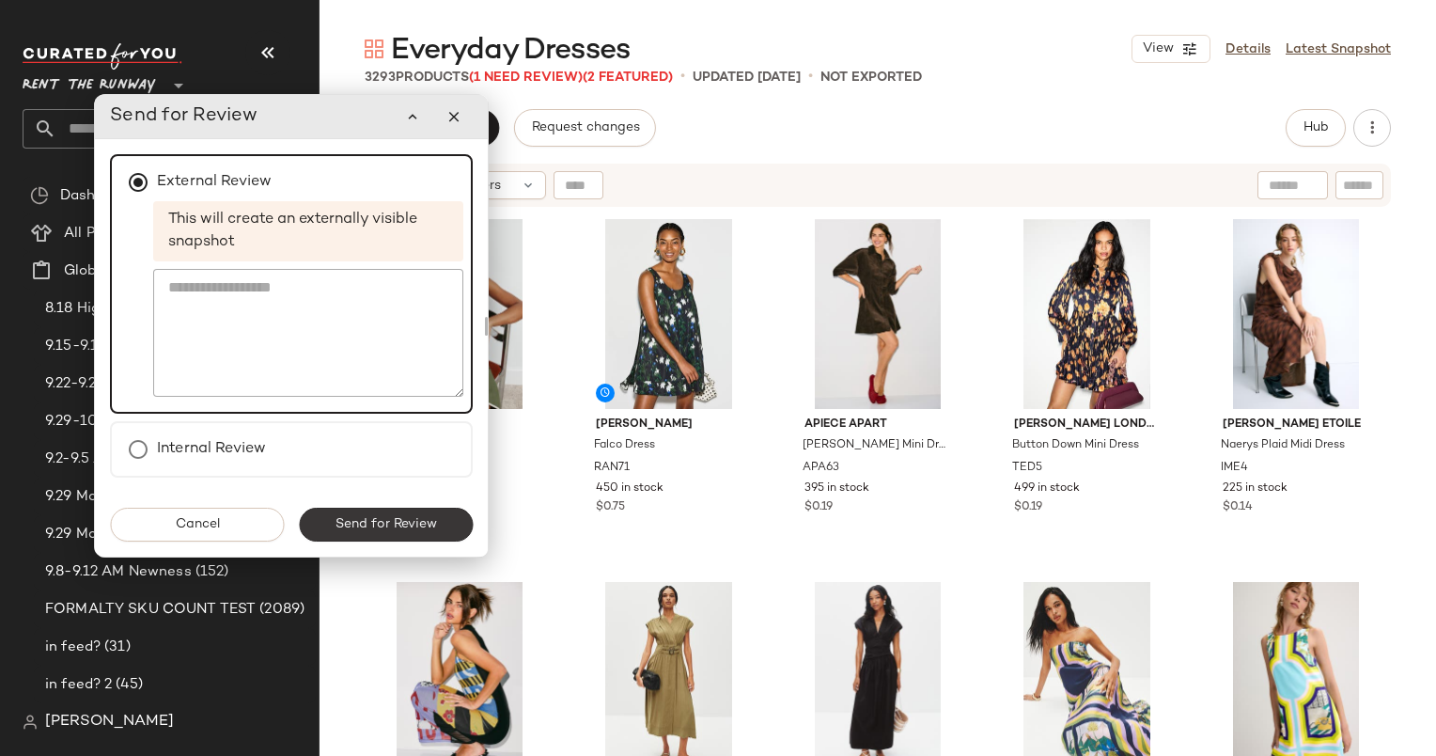
click at [418, 522] on span "Send for Review" at bounding box center [386, 524] width 102 height 15
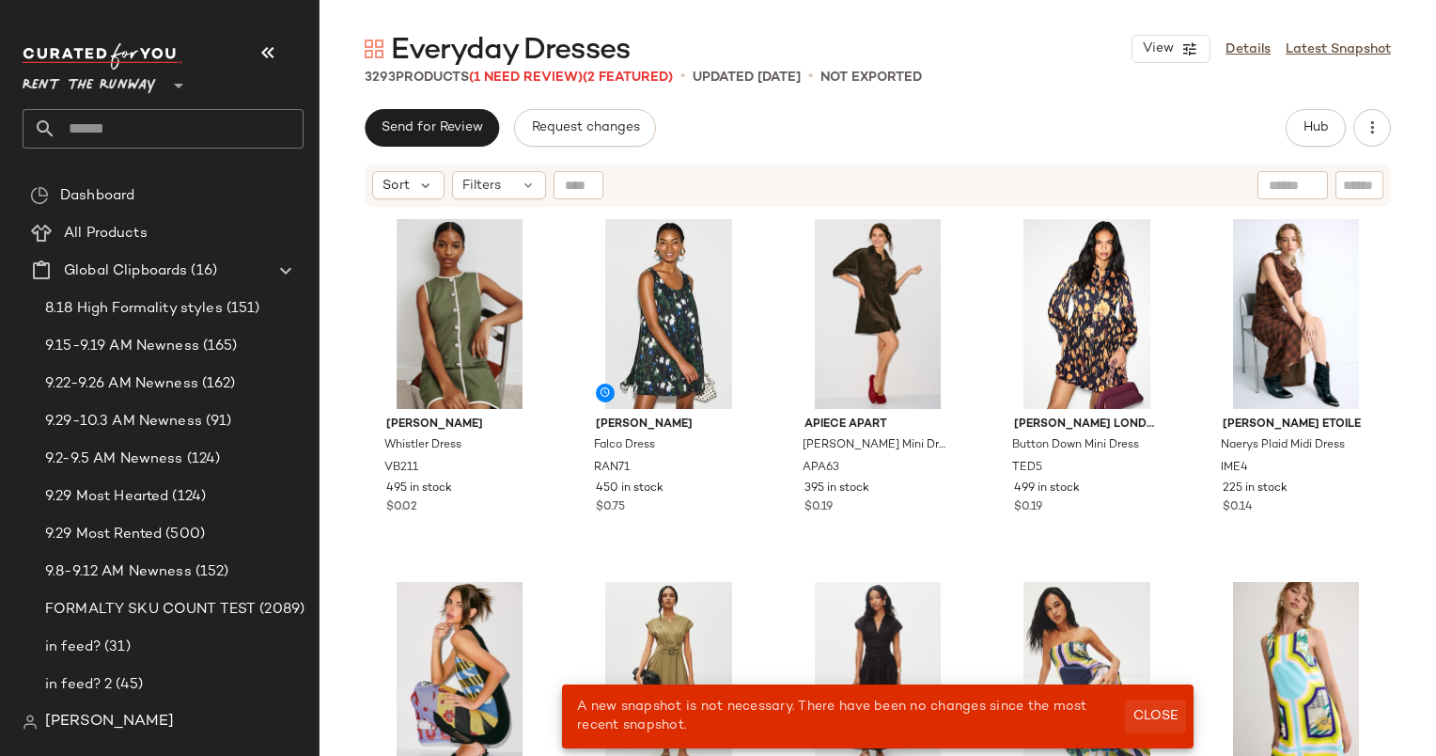
click at [1154, 719] on span "Close" at bounding box center [1156, 716] width 46 height 15
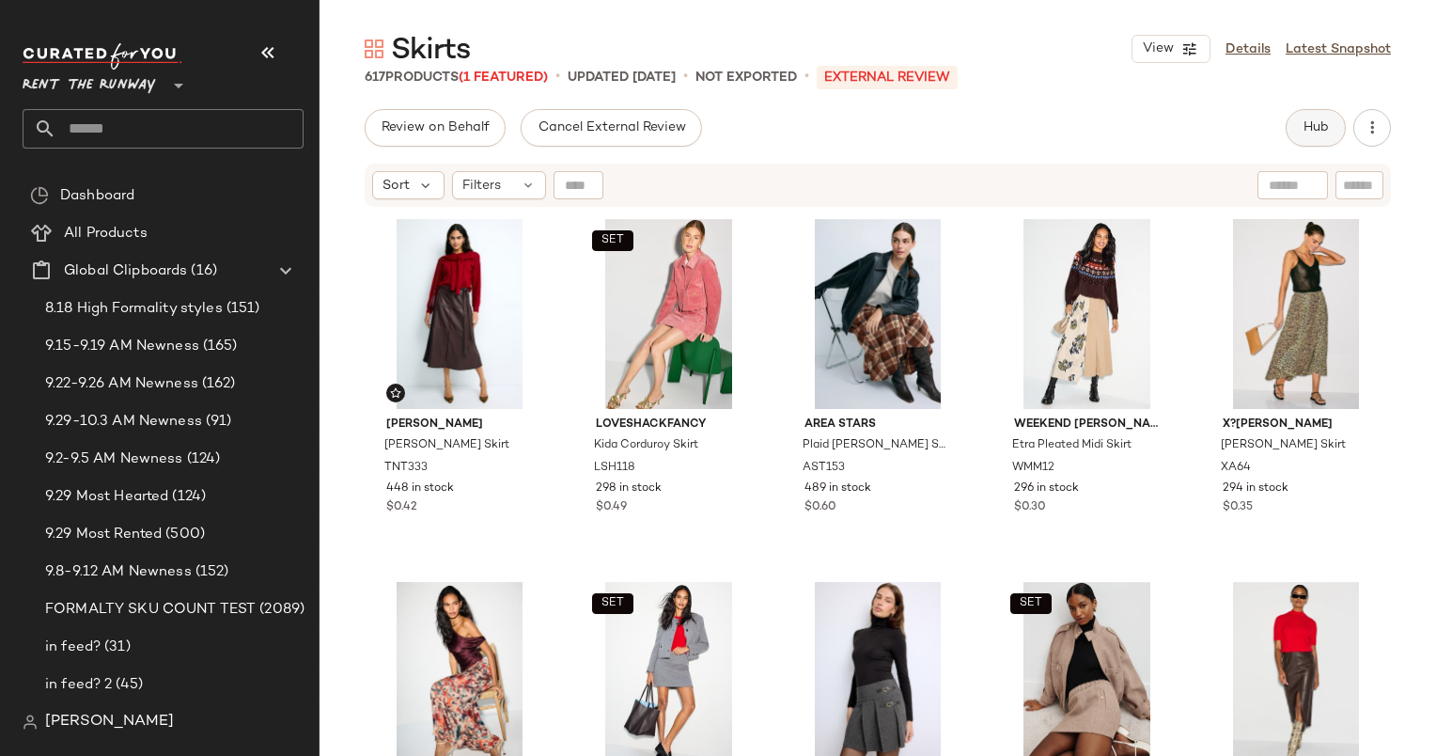
click at [1306, 126] on span "Hub" at bounding box center [1316, 127] width 26 height 15
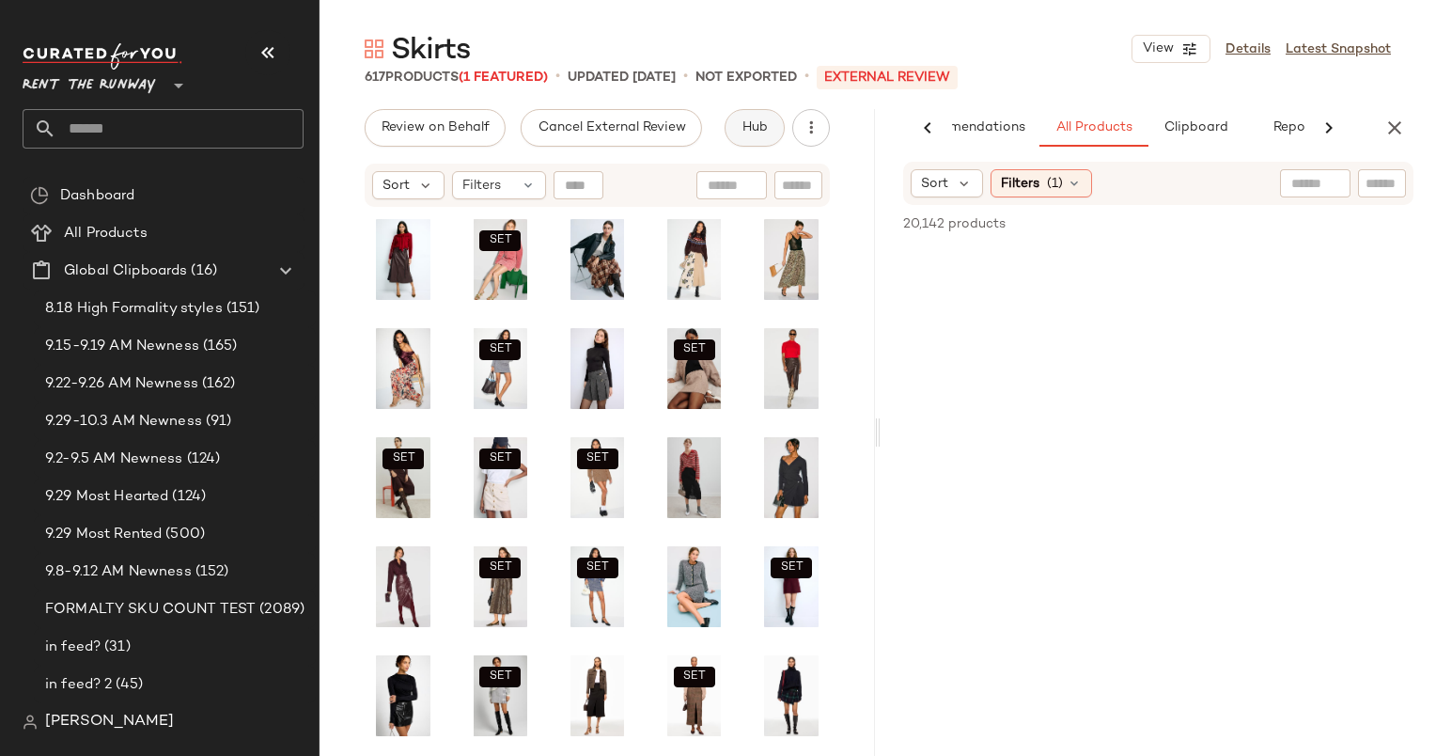
scroll to position [0, 78]
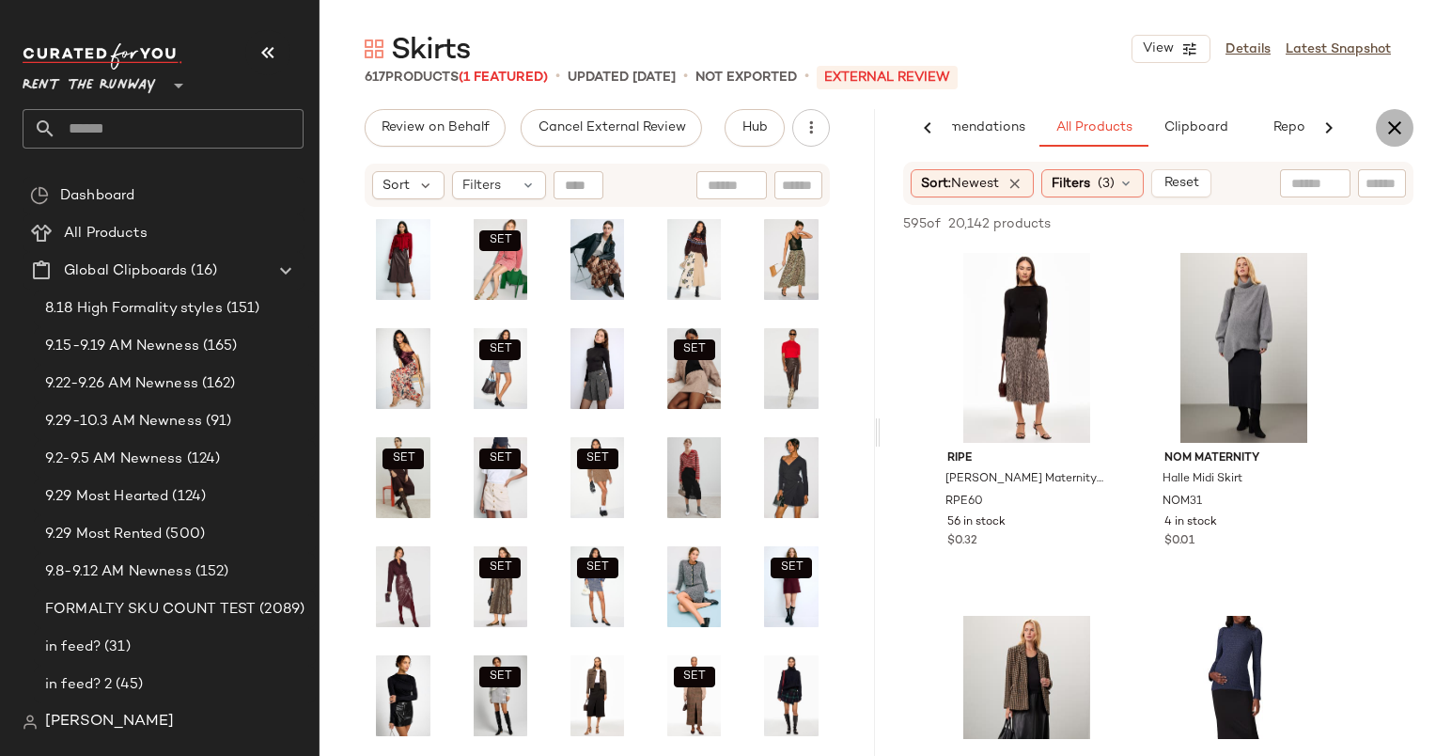
click at [1406, 116] on button "button" at bounding box center [1395, 128] width 38 height 38
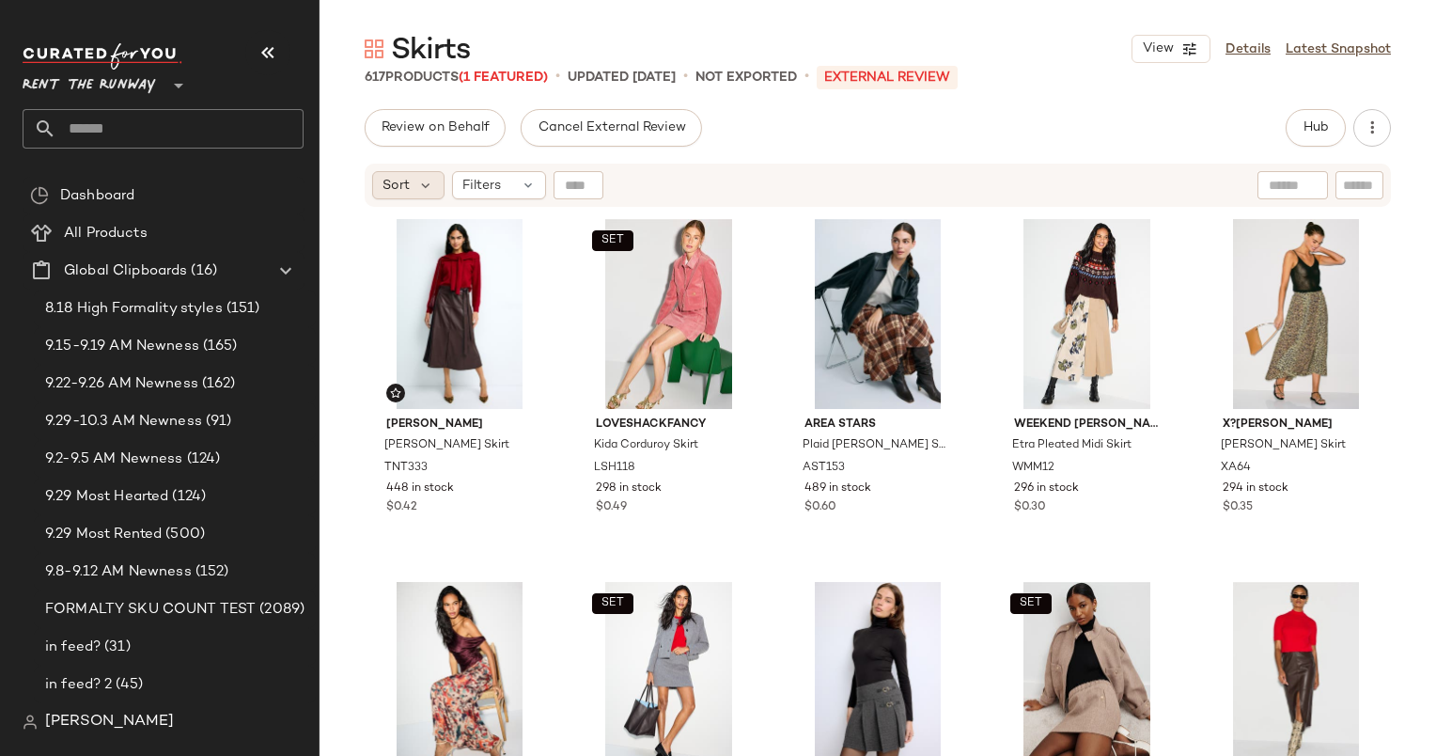
click at [411, 179] on div "Sort" at bounding box center [408, 185] width 72 height 28
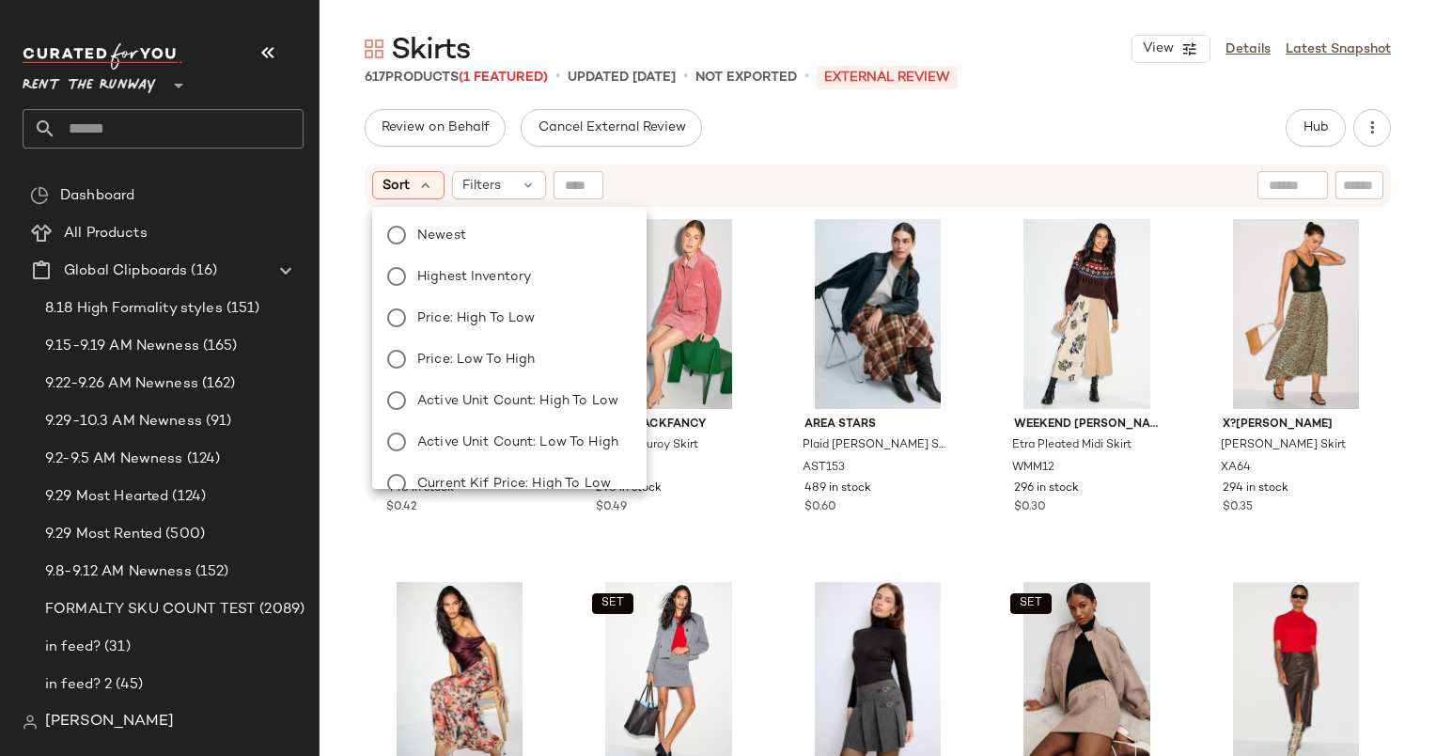
click at [1084, 104] on div "Skirts View Details Latest Snapshot 617 Products (1 Featured) • updated Sep 29t…" at bounding box center [878, 393] width 1117 height 726
